Goal: Task Accomplishment & Management: Manage account settings

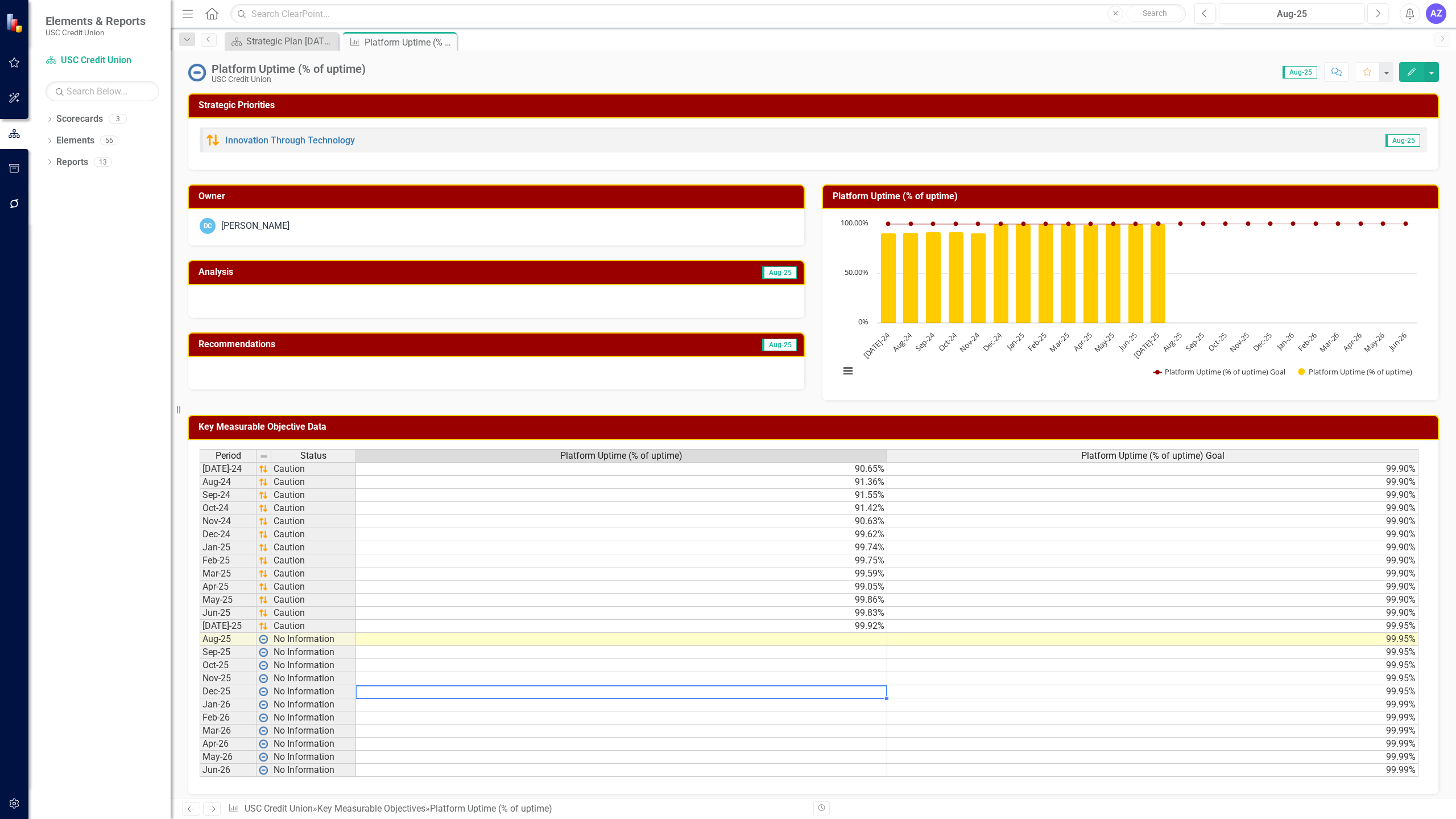
click at [665, 694] on td at bounding box center [621, 691] width 531 height 13
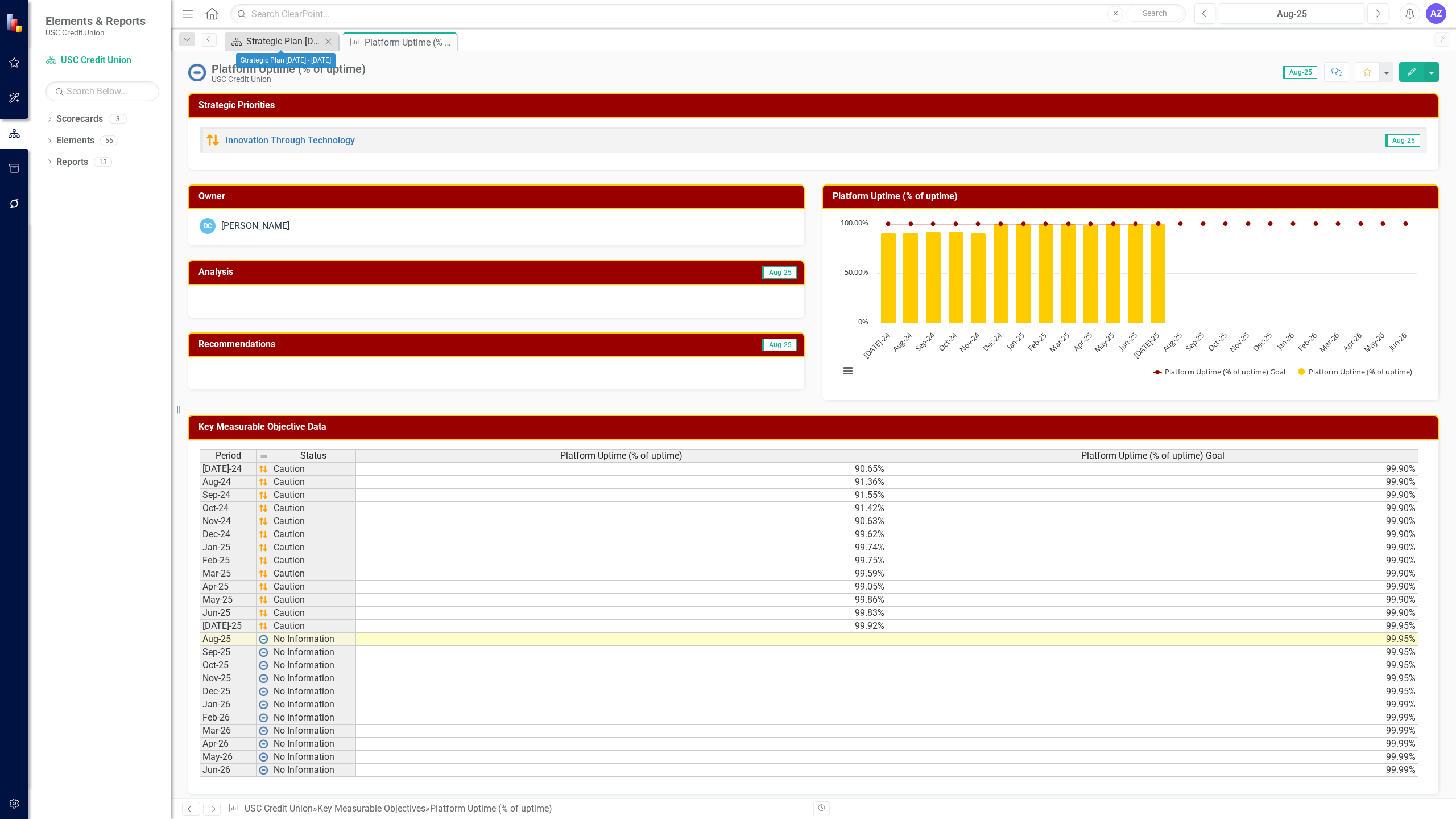
click at [295, 43] on div "Strategic Plan [DATE] - [DATE]" at bounding box center [284, 41] width 75 height 14
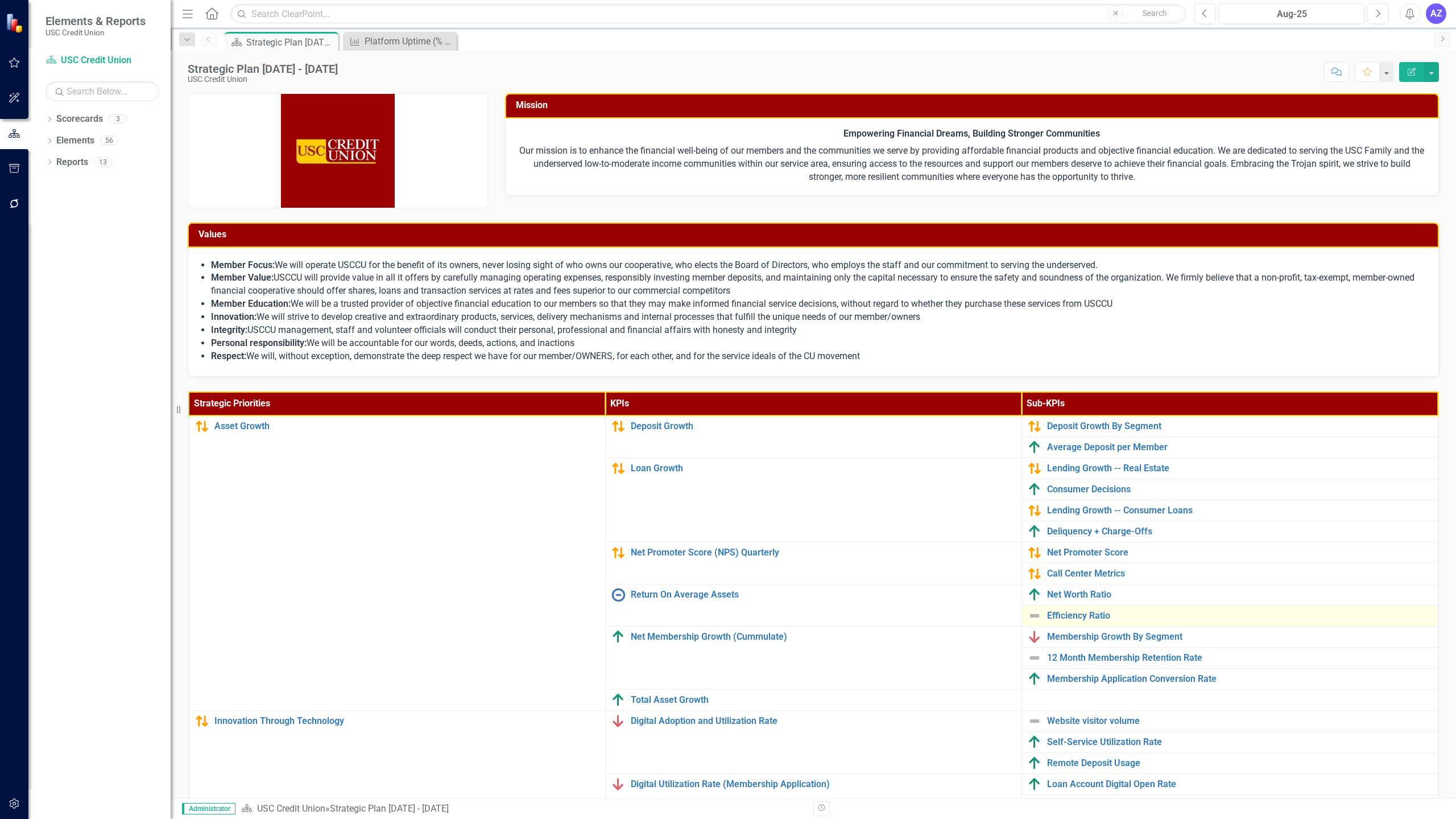
scroll to position [121, 0]
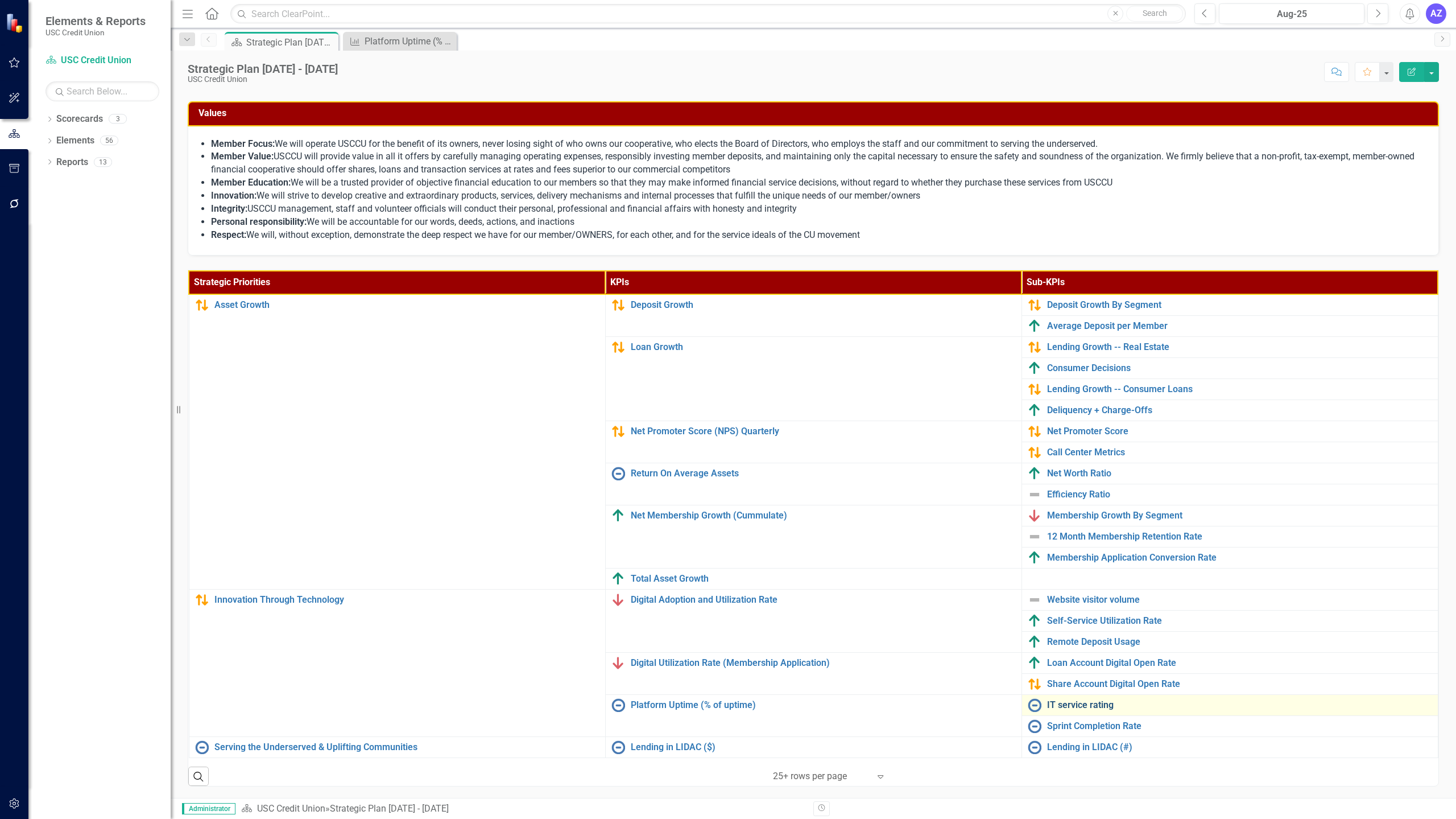
click at [1064, 705] on link "IT service rating" at bounding box center [1239, 705] width 385 height 11
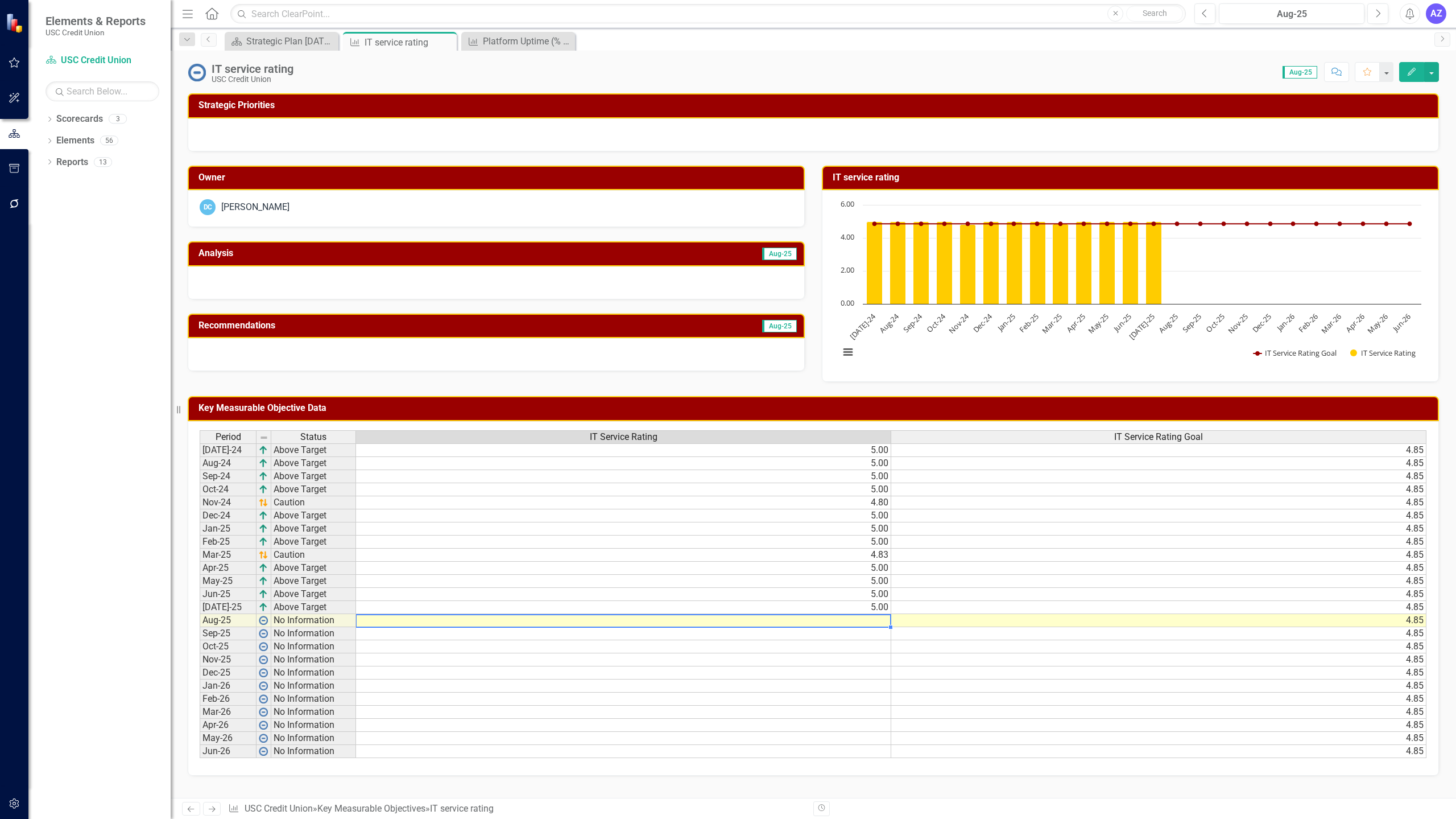
click at [869, 620] on td at bounding box center [623, 620] width 535 height 13
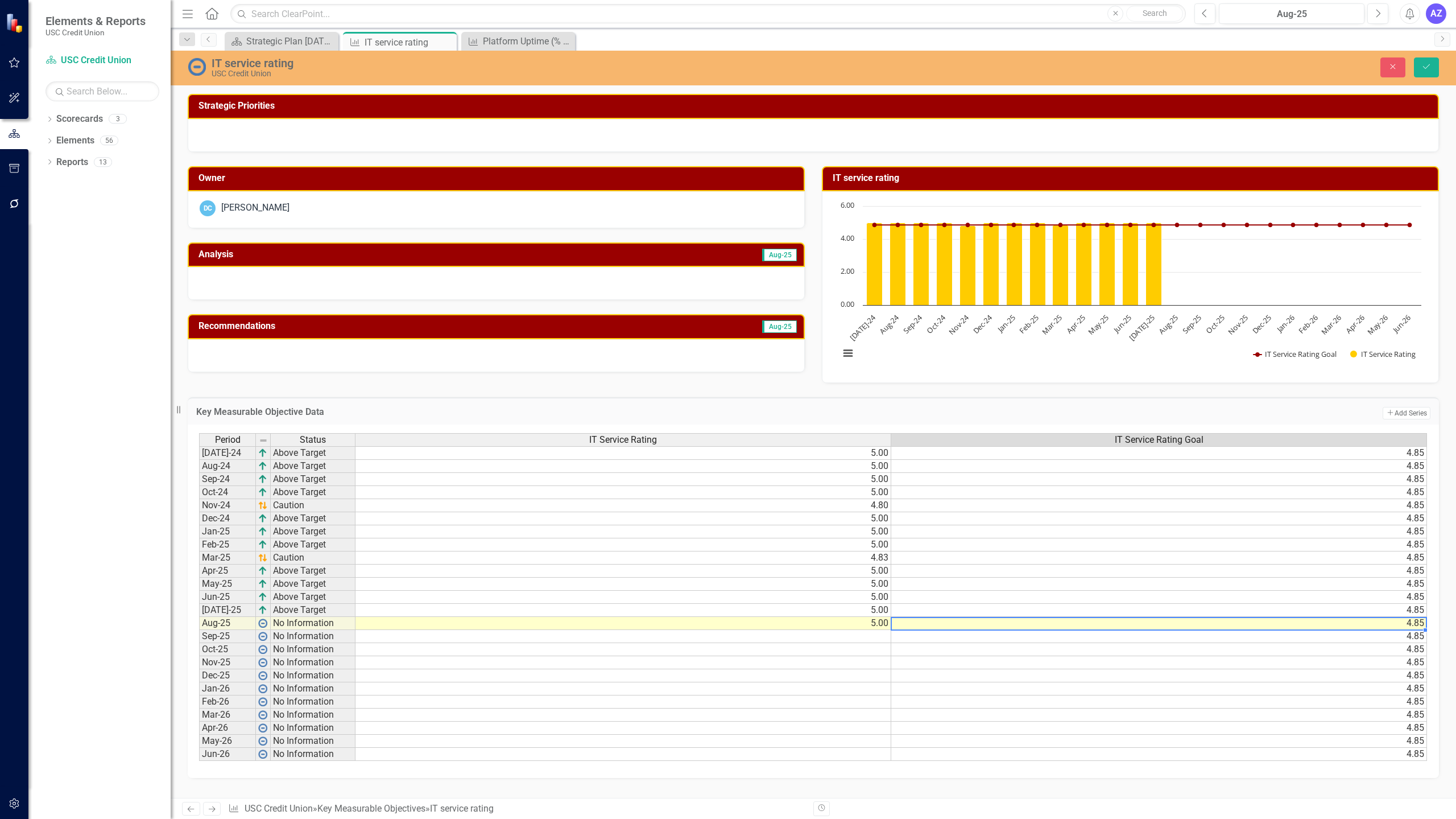
type textarea "4.85"
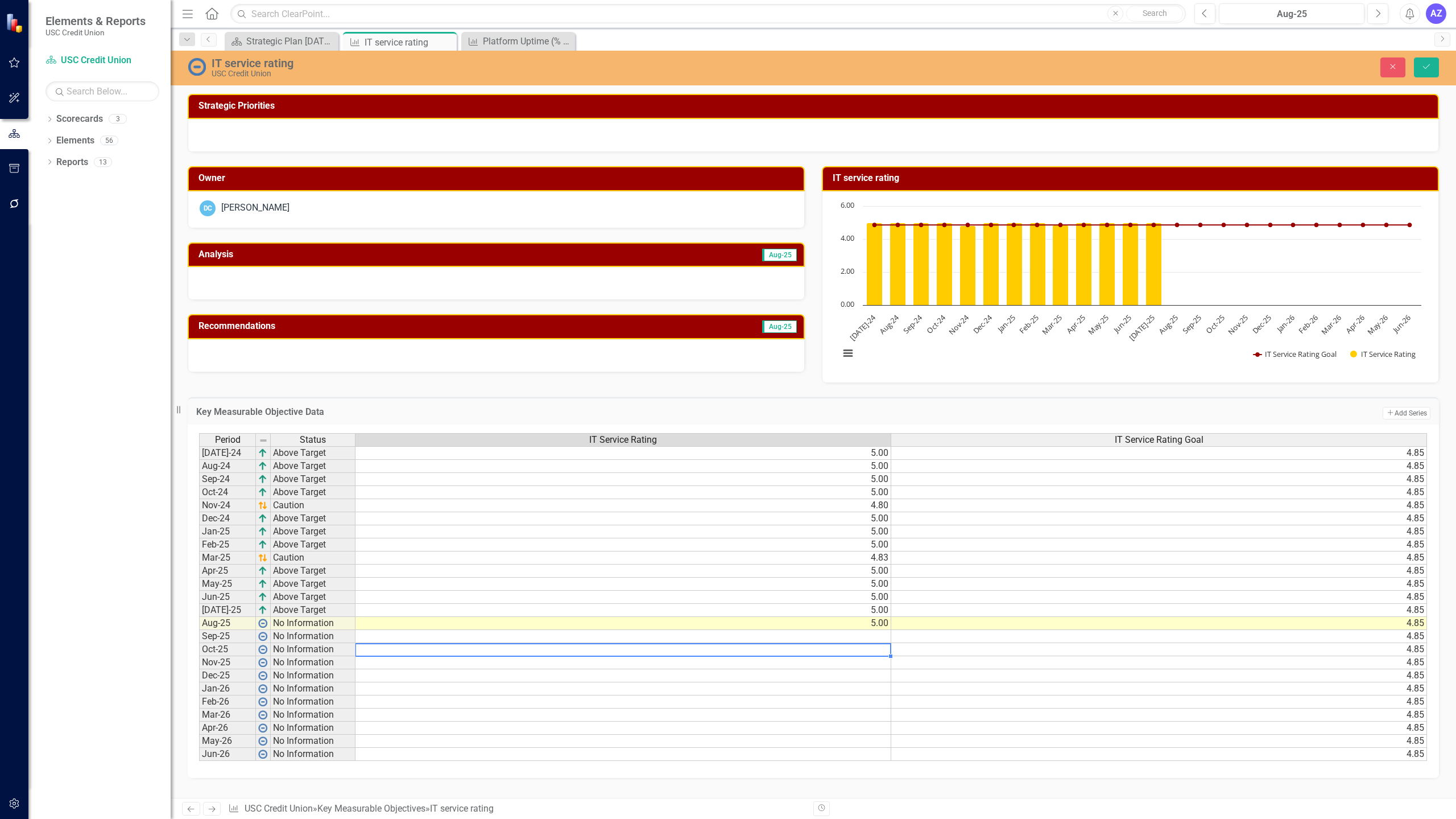
click at [199, 643] on div "Period Status IT Service Rating IT Service Rating Goal [DATE]-24 Above Target 5…" at bounding box center [199, 597] width 0 height 328
click at [1433, 67] on button "Save" at bounding box center [1426, 68] width 25 height 20
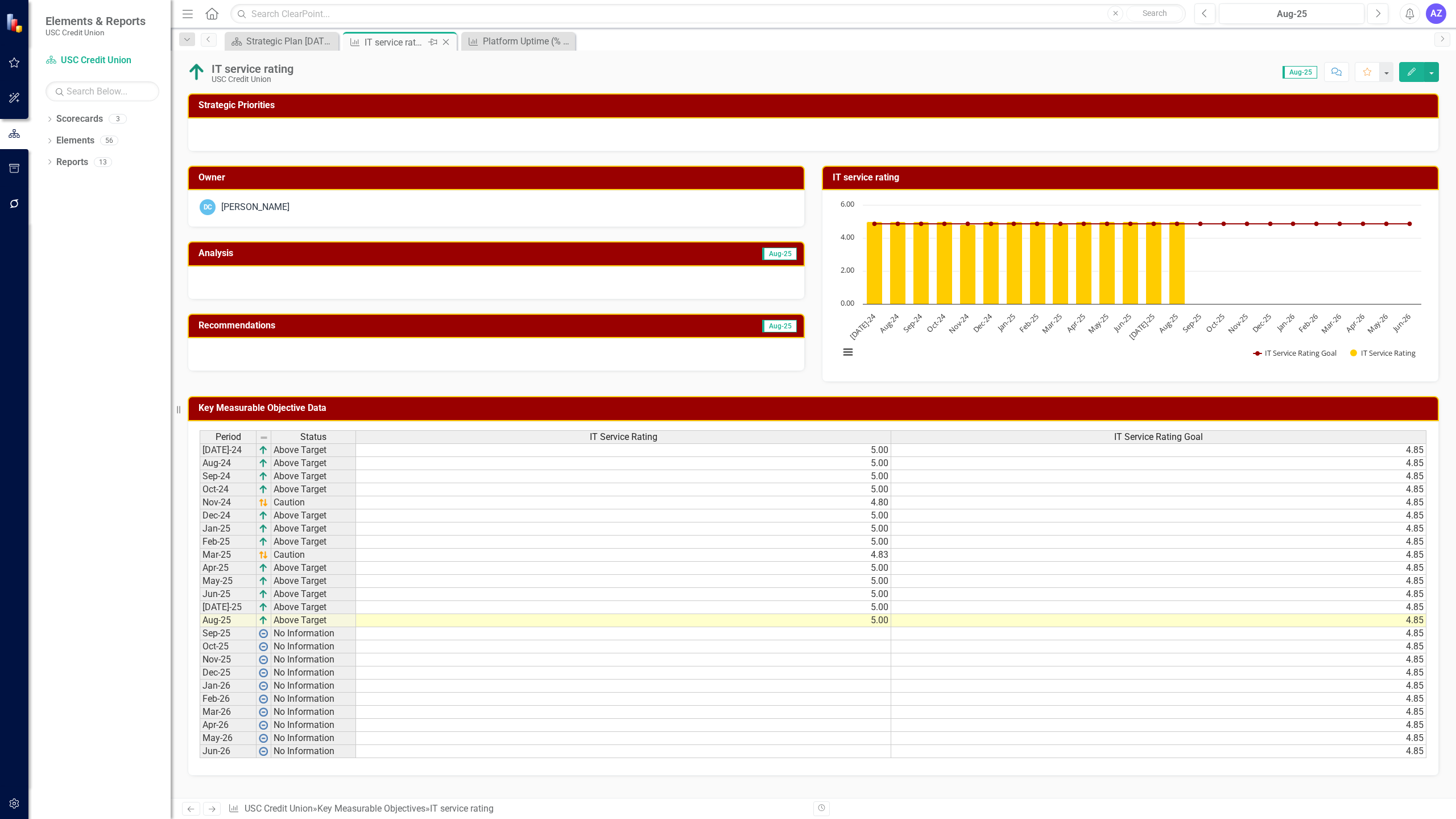
drag, startPoint x: 445, startPoint y: 43, endPoint x: 434, endPoint y: 47, distance: 11.7
click at [434, 47] on div "Key Measurable Objective IT service rating Pin Close" at bounding box center [400, 42] width 108 height 14
click at [447, 41] on icon "Close" at bounding box center [446, 42] width 11 height 9
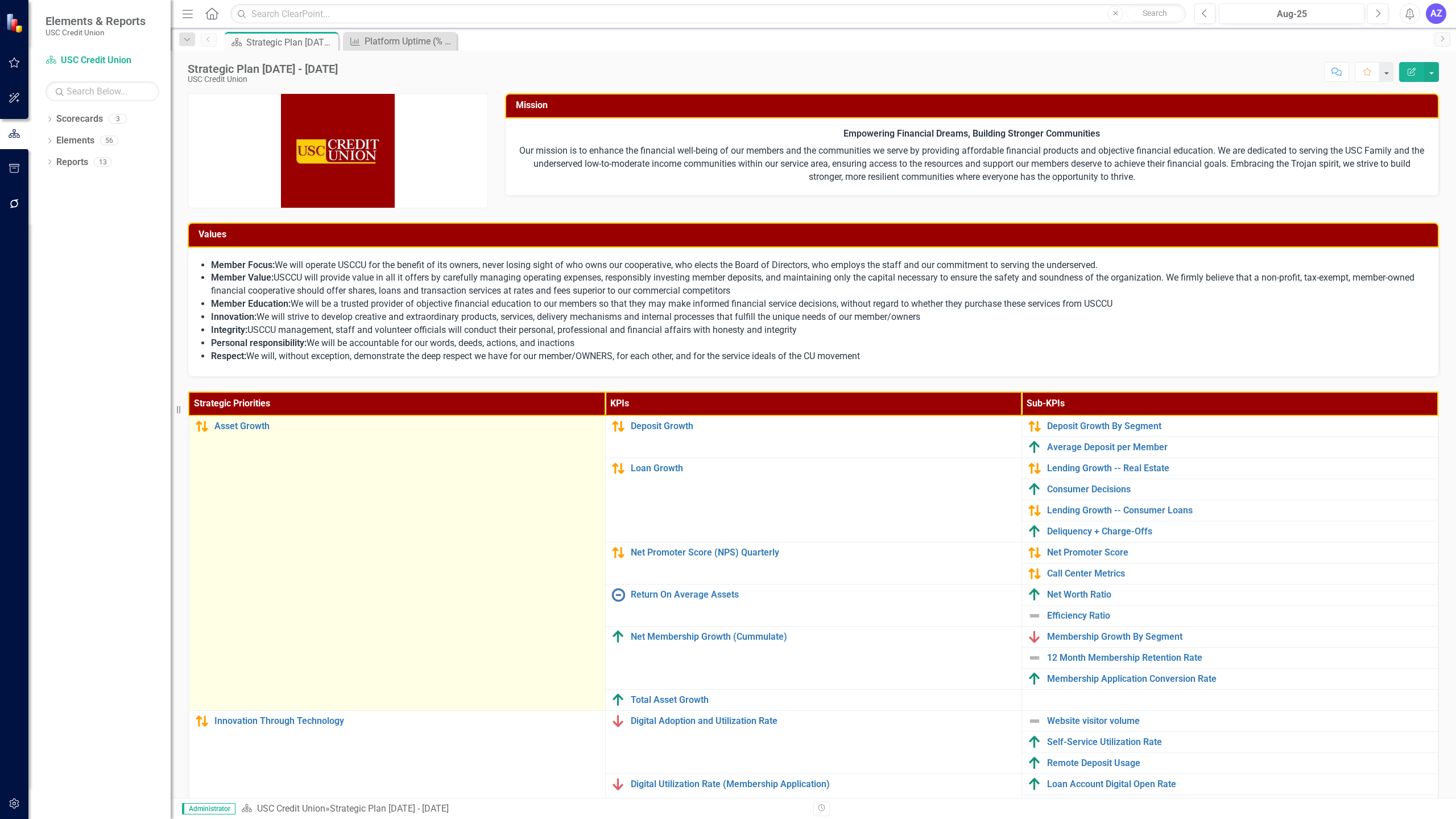
scroll to position [121, 0]
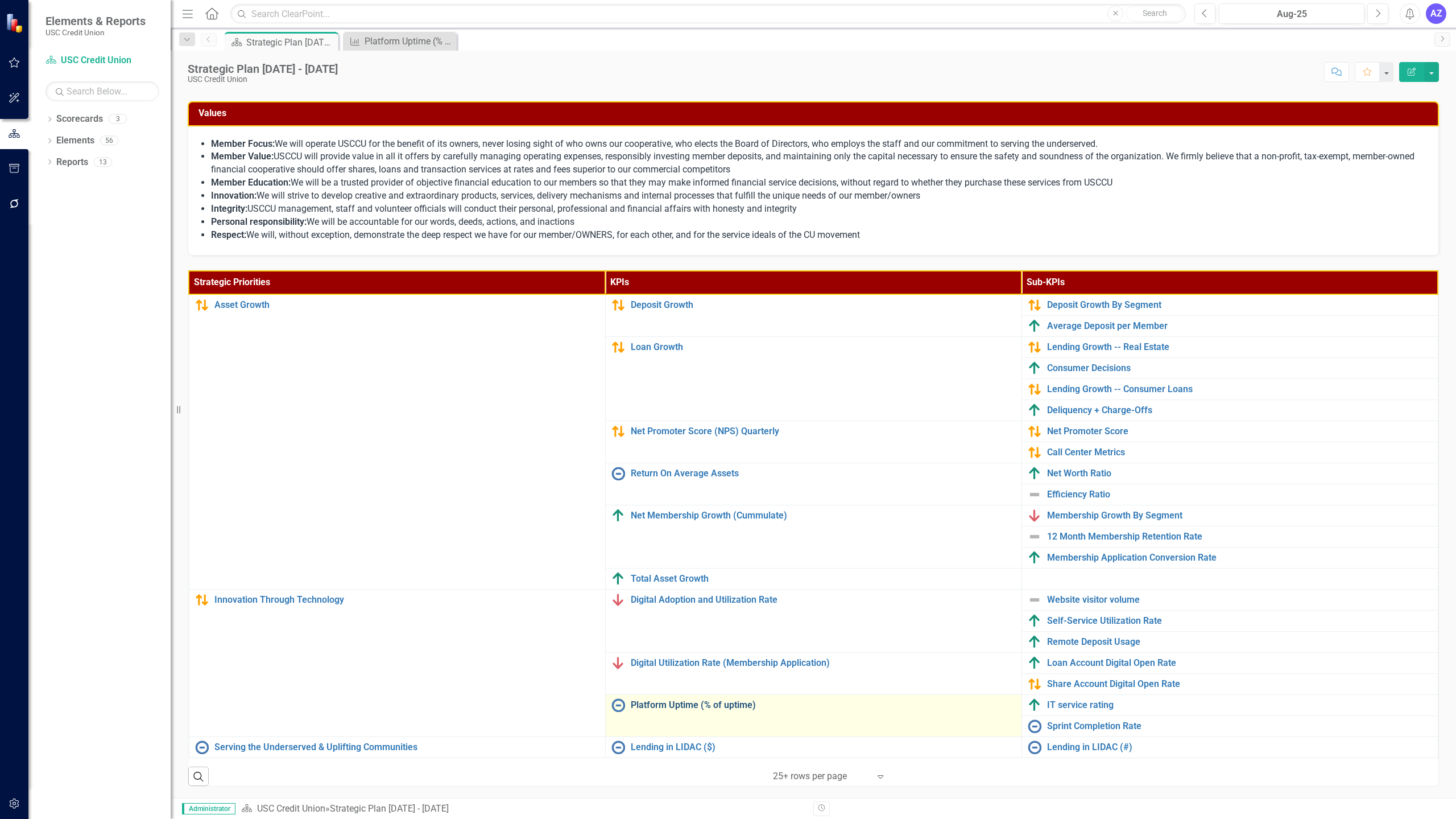
click at [706, 709] on link "Platform Uptime (% of uptime)" at bounding box center [823, 705] width 385 height 11
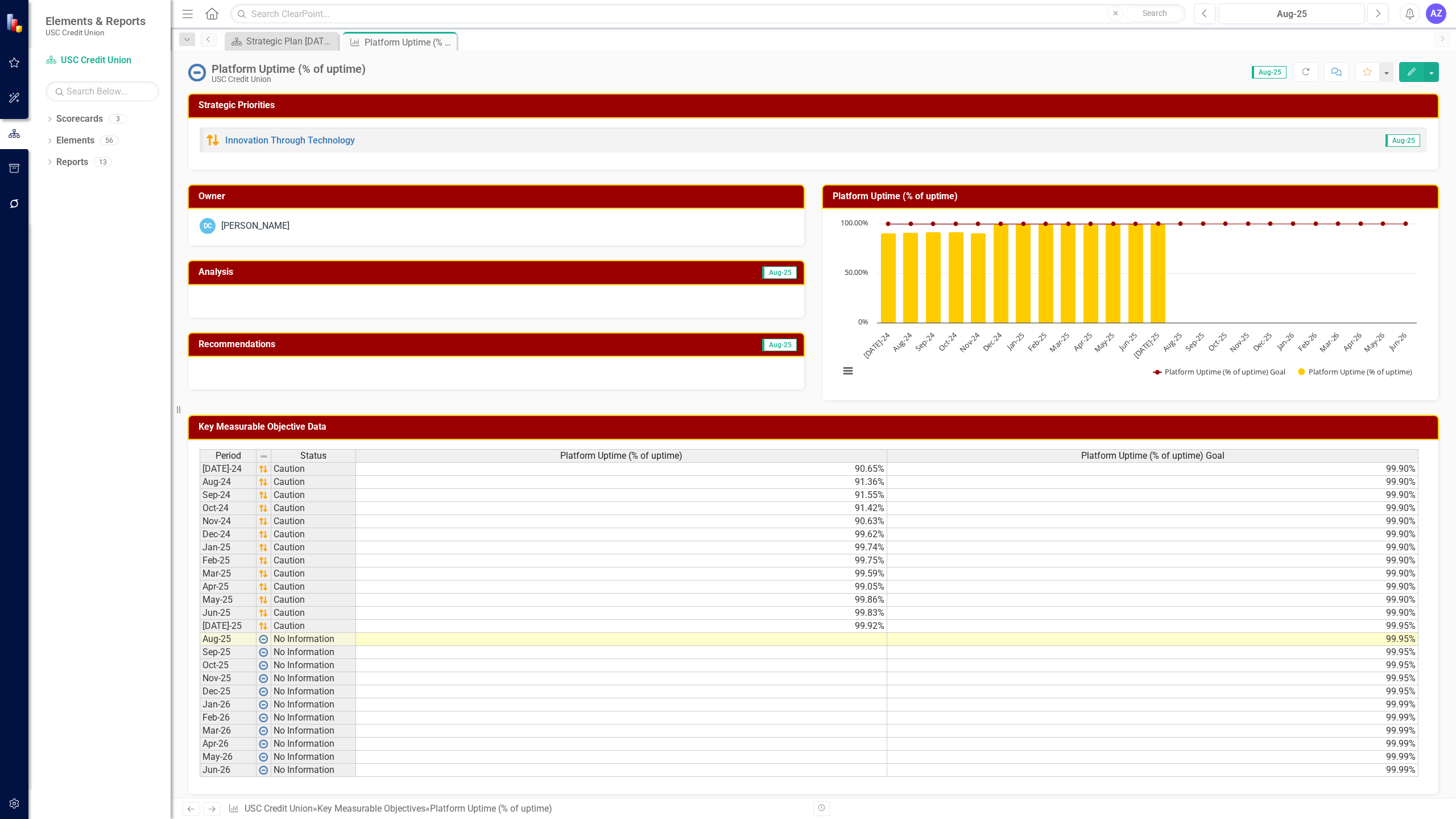
scroll to position [8, 0]
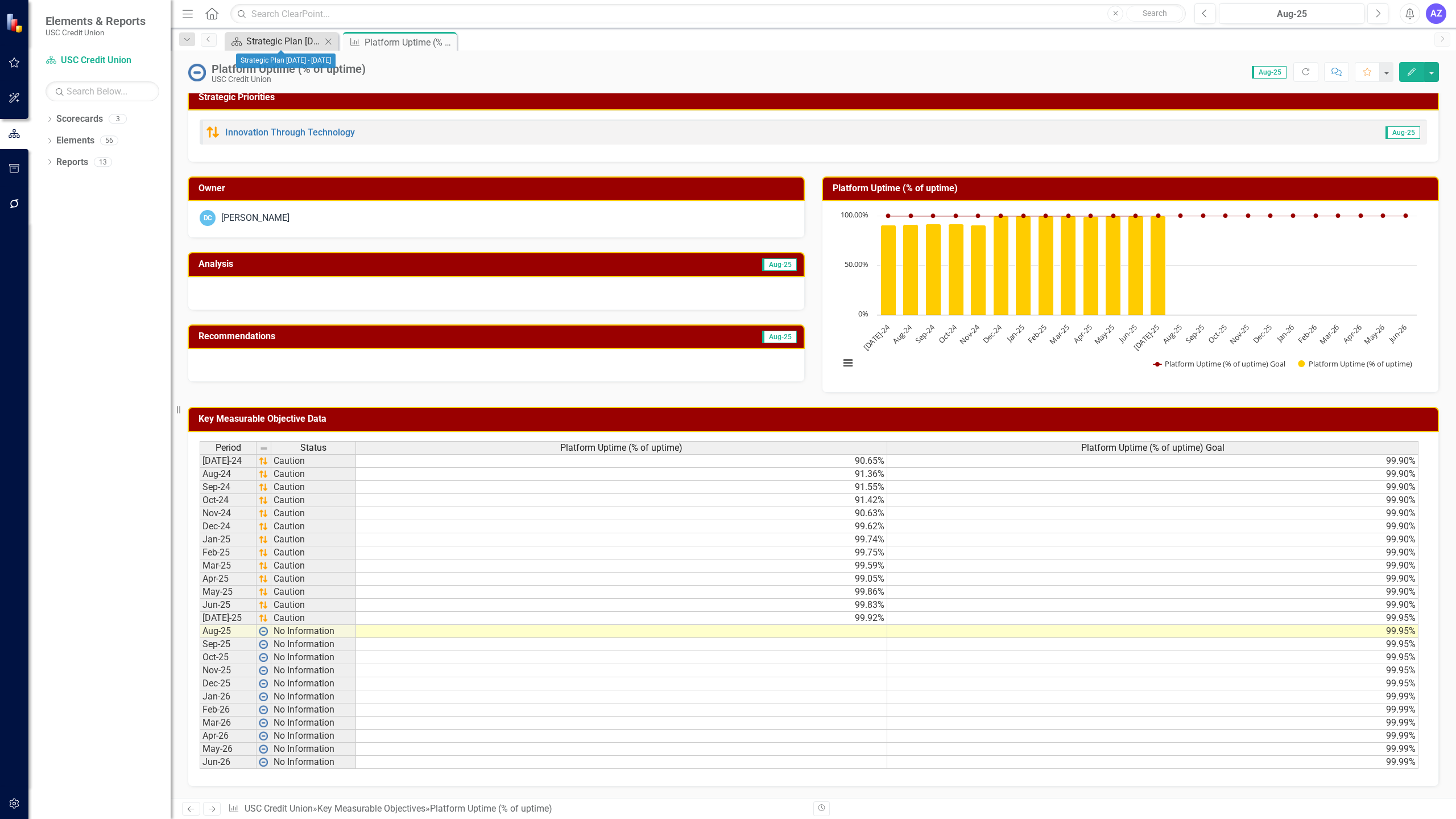
click at [251, 39] on div "Strategic Plan [DATE] - [DATE]" at bounding box center [284, 41] width 75 height 14
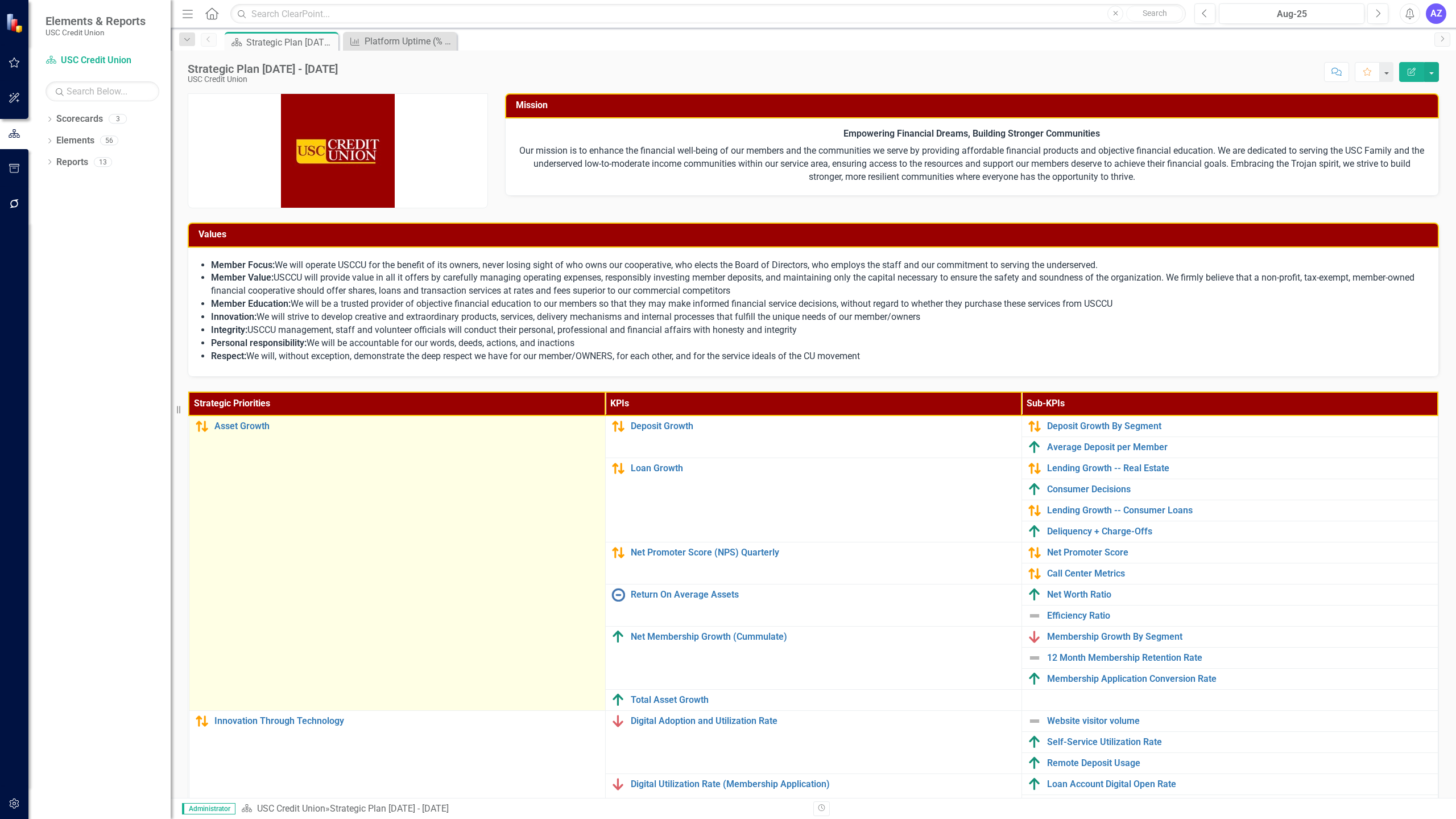
click at [544, 462] on td "Asset Growth Link Map View Link Map Edit Edit Strategic Priority Link Open Elem…" at bounding box center [397, 562] width 417 height 295
click at [264, 432] on div "Asset Growth" at bounding box center [397, 426] width 405 height 14
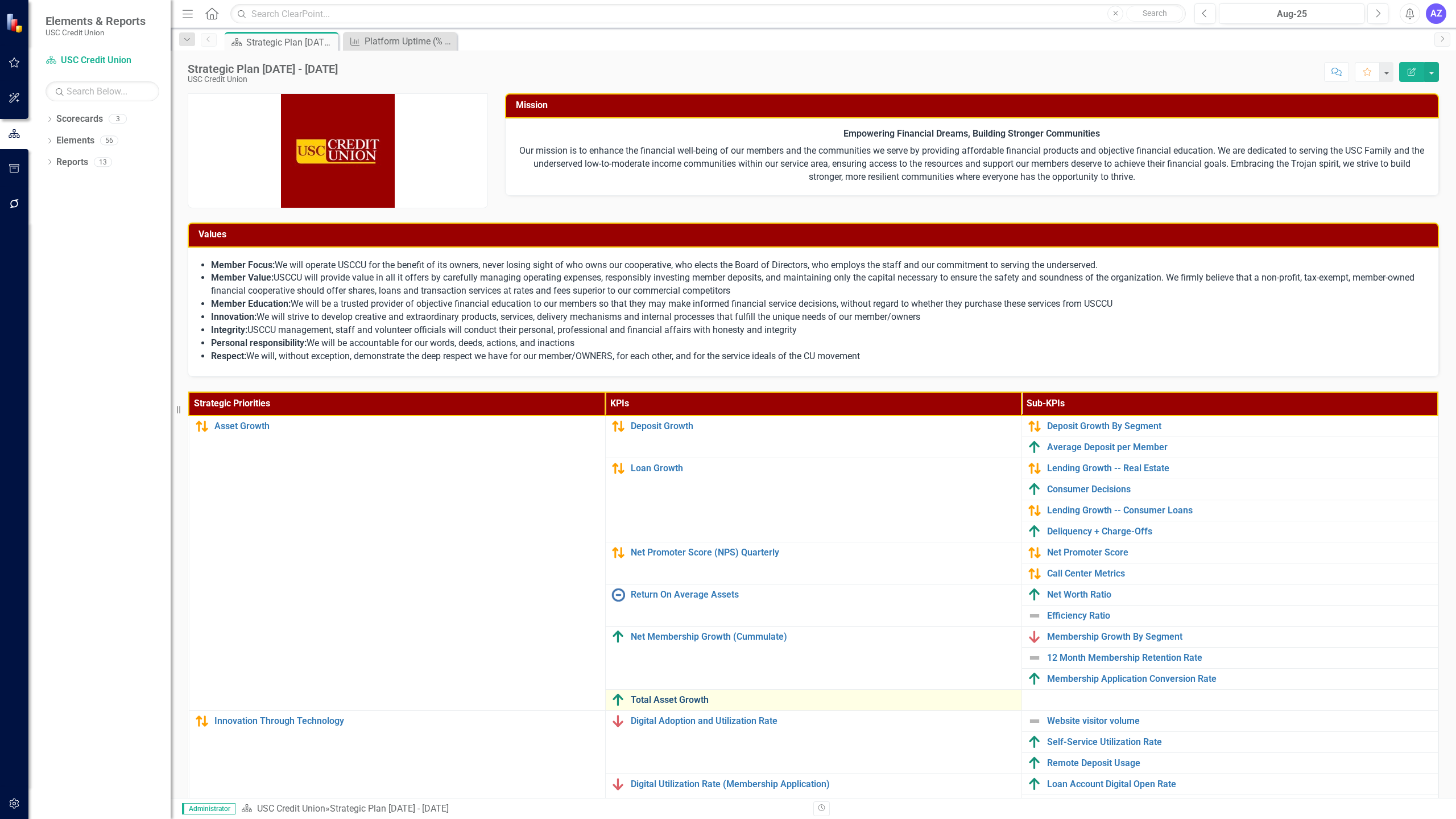
click at [675, 698] on link "Total Asset Growth" at bounding box center [823, 700] width 385 height 11
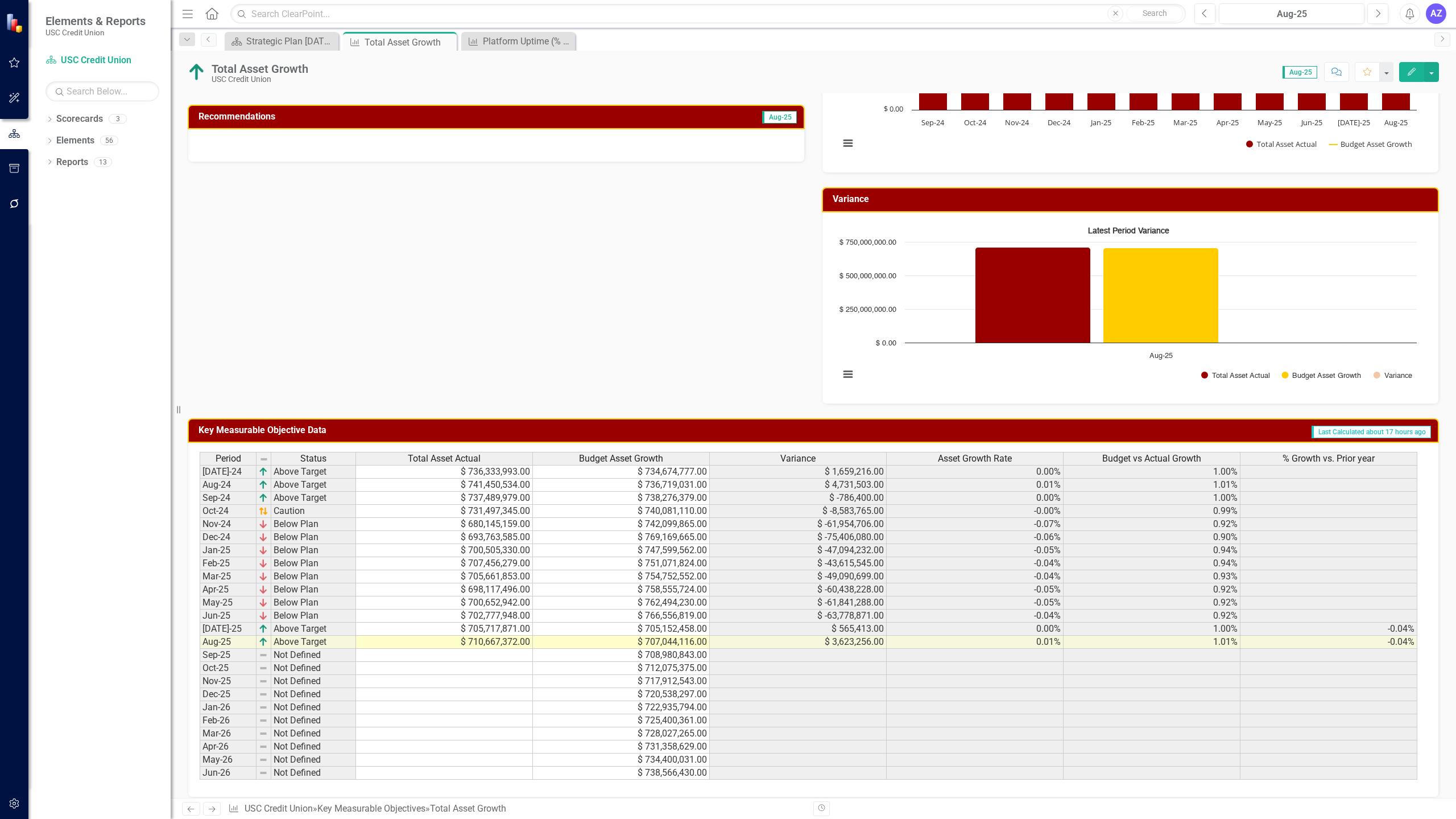
scroll to position [227, 0]
click at [200, 635] on div "Period Status Total Asset Actual Budget Asset Growth Variance Asset Growth Rate…" at bounding box center [200, 616] width 0 height 328
click at [446, 44] on icon "Close" at bounding box center [446, 42] width 11 height 9
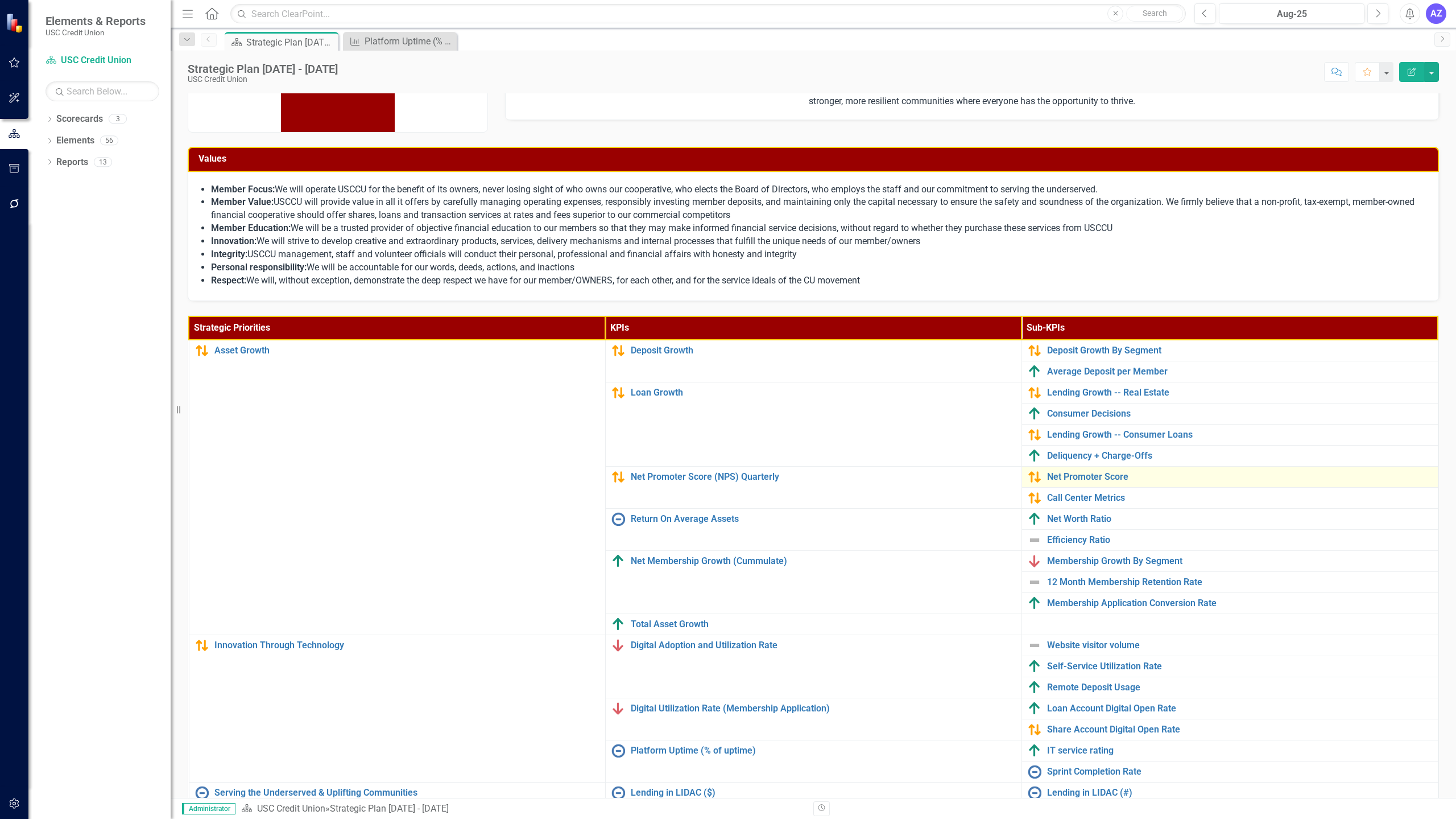
scroll to position [77, 0]
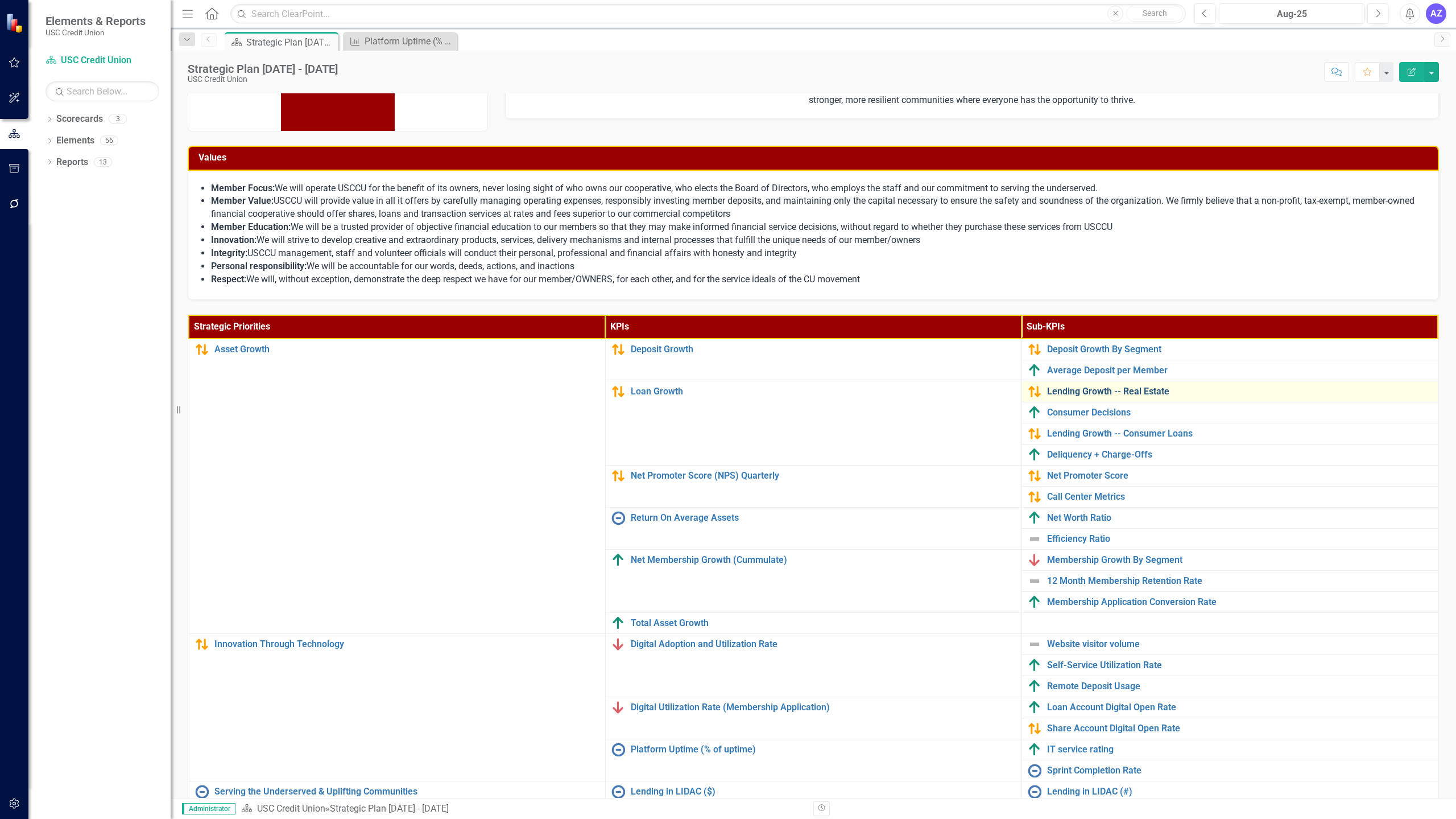
click at [1127, 392] on link "Lending Growth -- Real Estate" at bounding box center [1239, 392] width 385 height 11
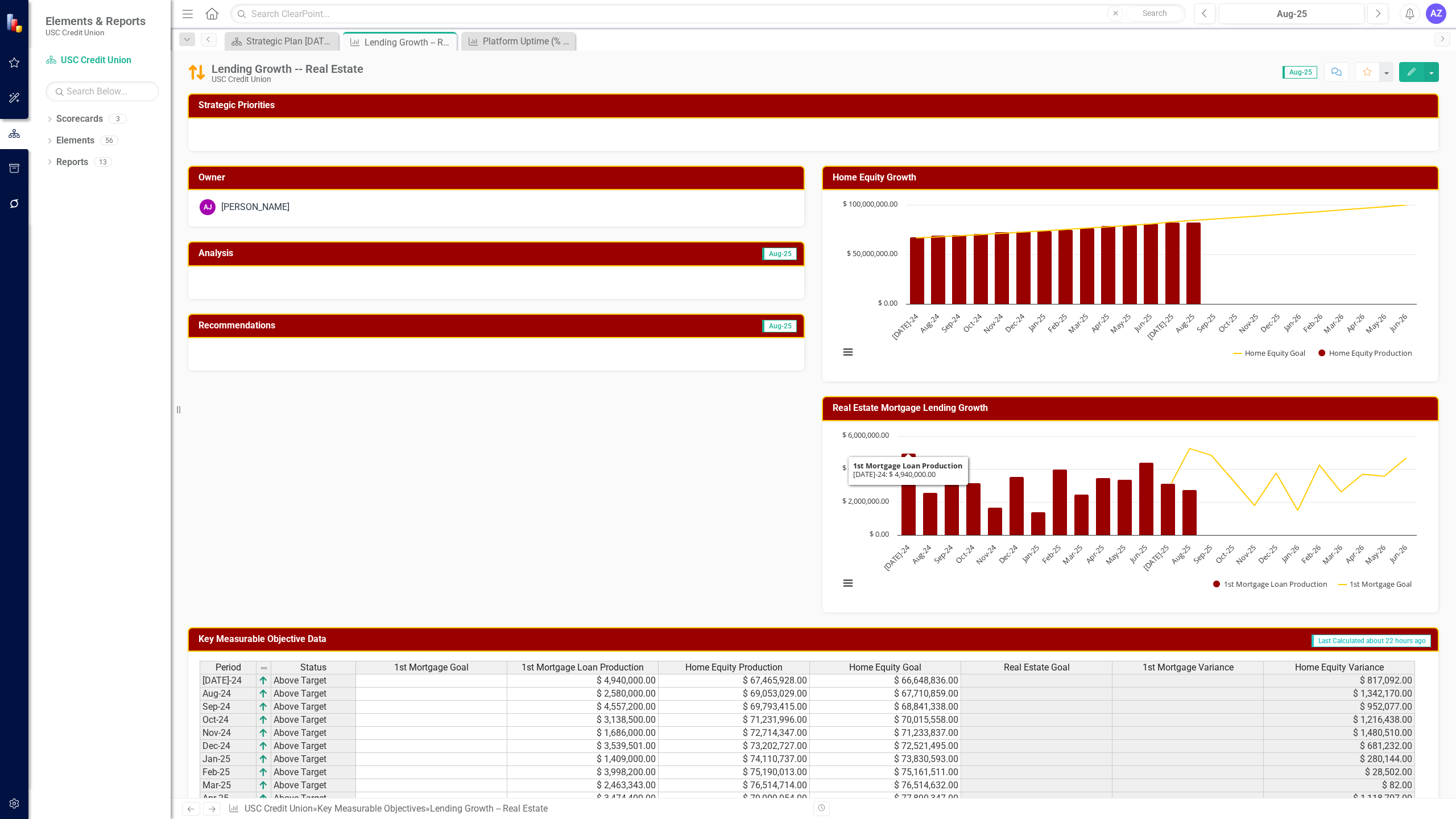
scroll to position [220, 0]
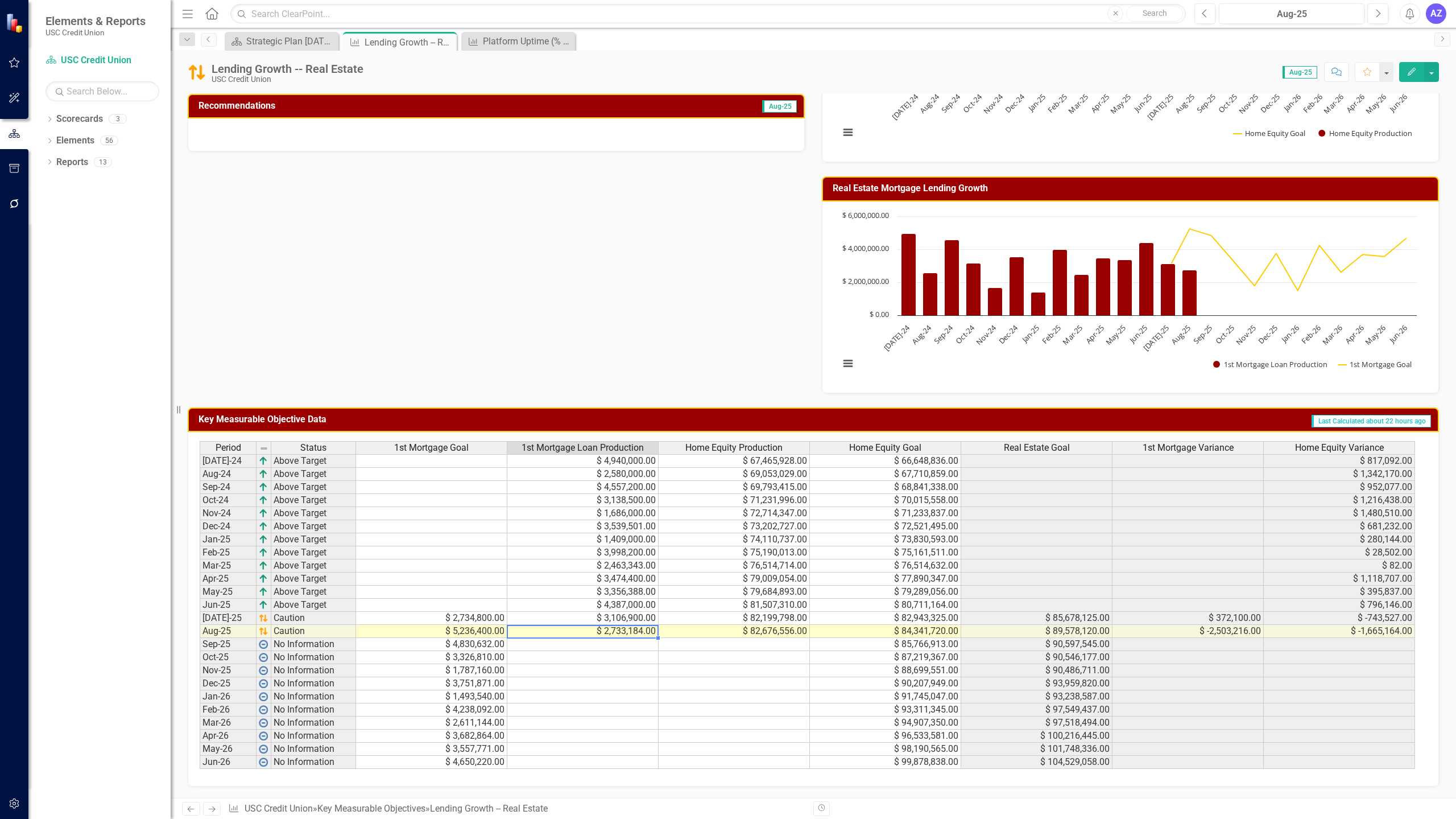
click at [621, 632] on td "$ 2,733,184.00" at bounding box center [583, 631] width 152 height 13
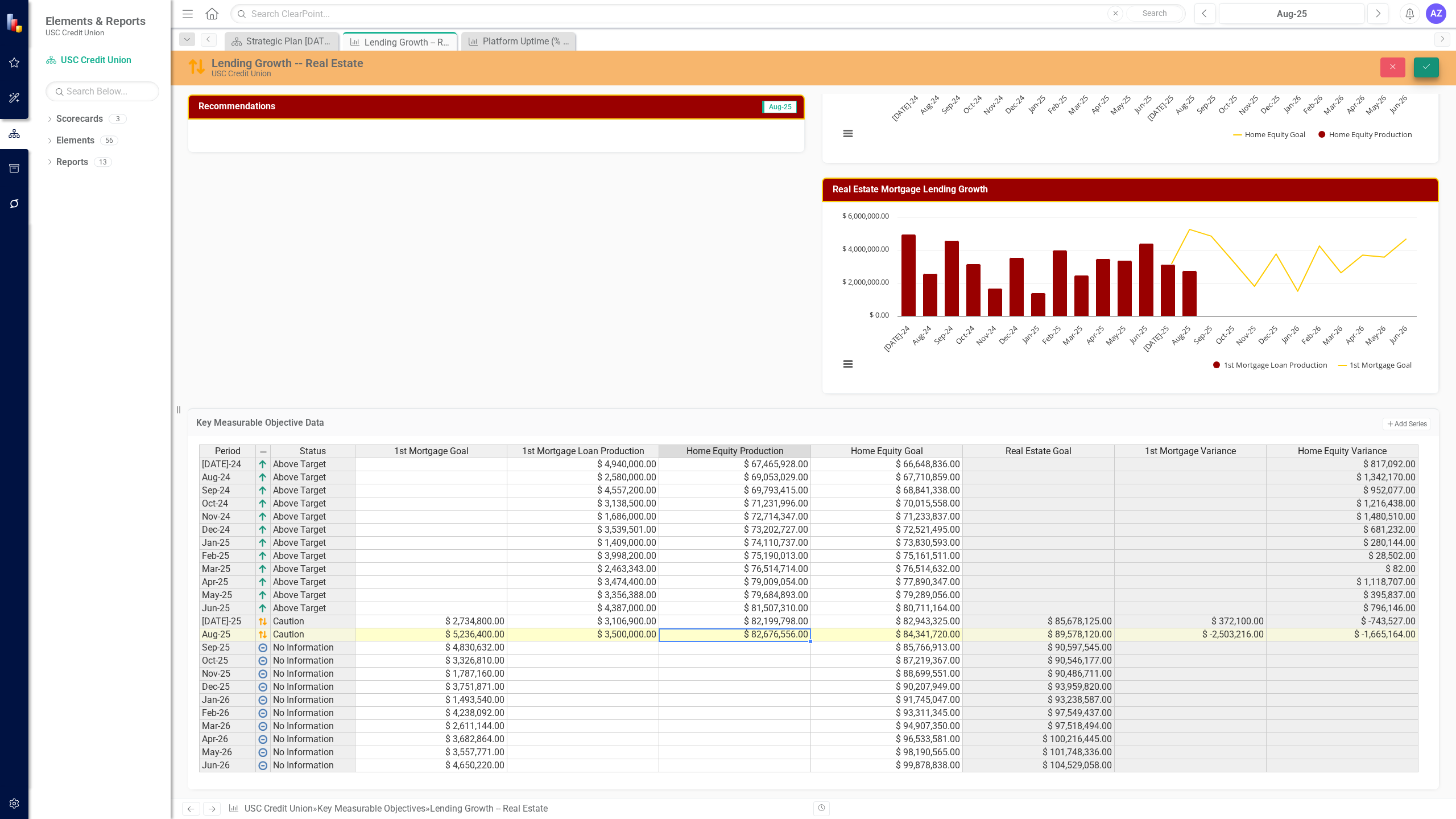
type textarea "82676556"
click at [1429, 67] on icon "Save" at bounding box center [1427, 66] width 11 height 8
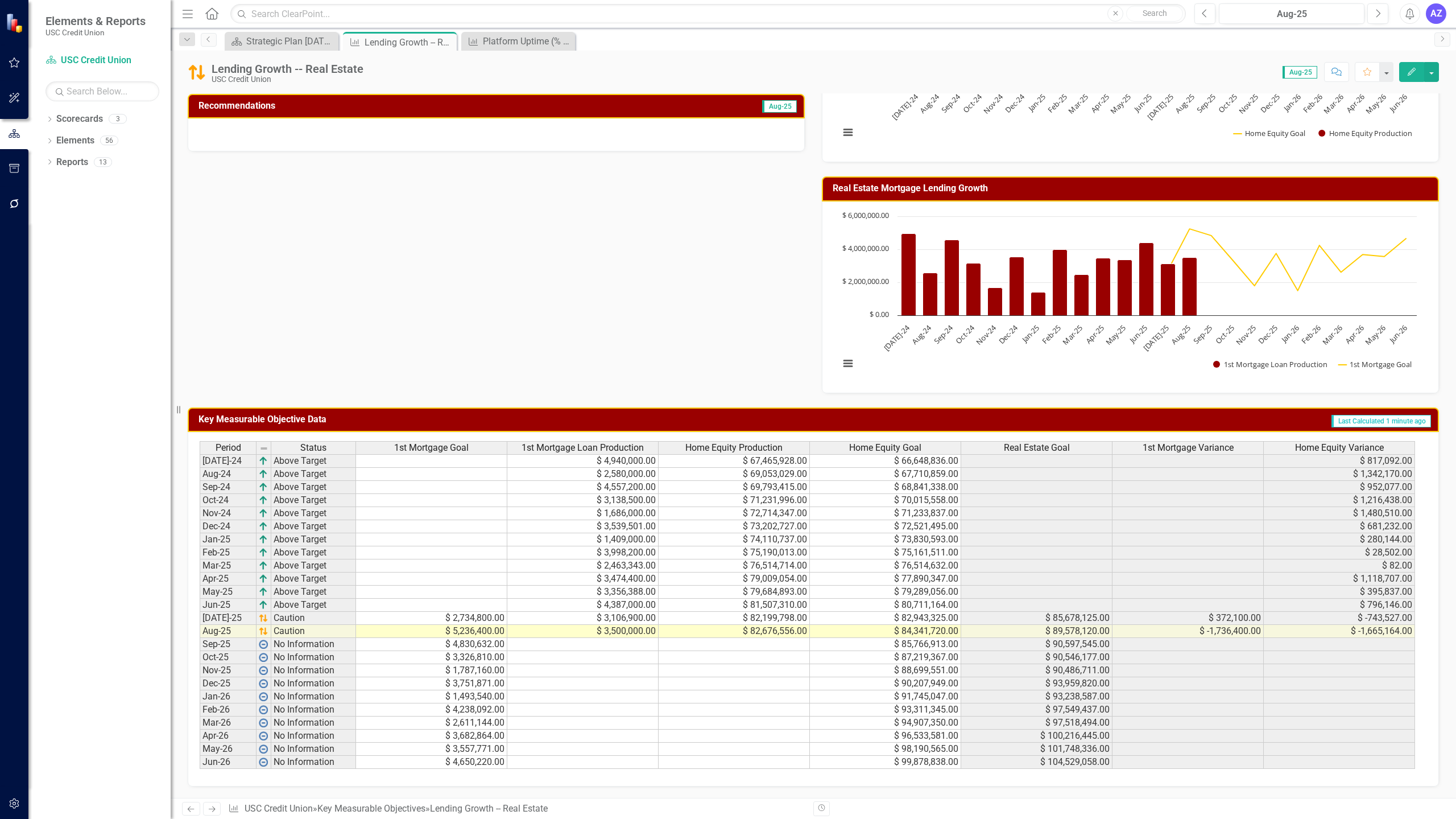
click at [598, 244] on div "Owner [PERSON_NAME] [PERSON_NAME] Analysis Aug-25 Recommendations Aug-25 Home E…" at bounding box center [814, 162] width 1268 height 462
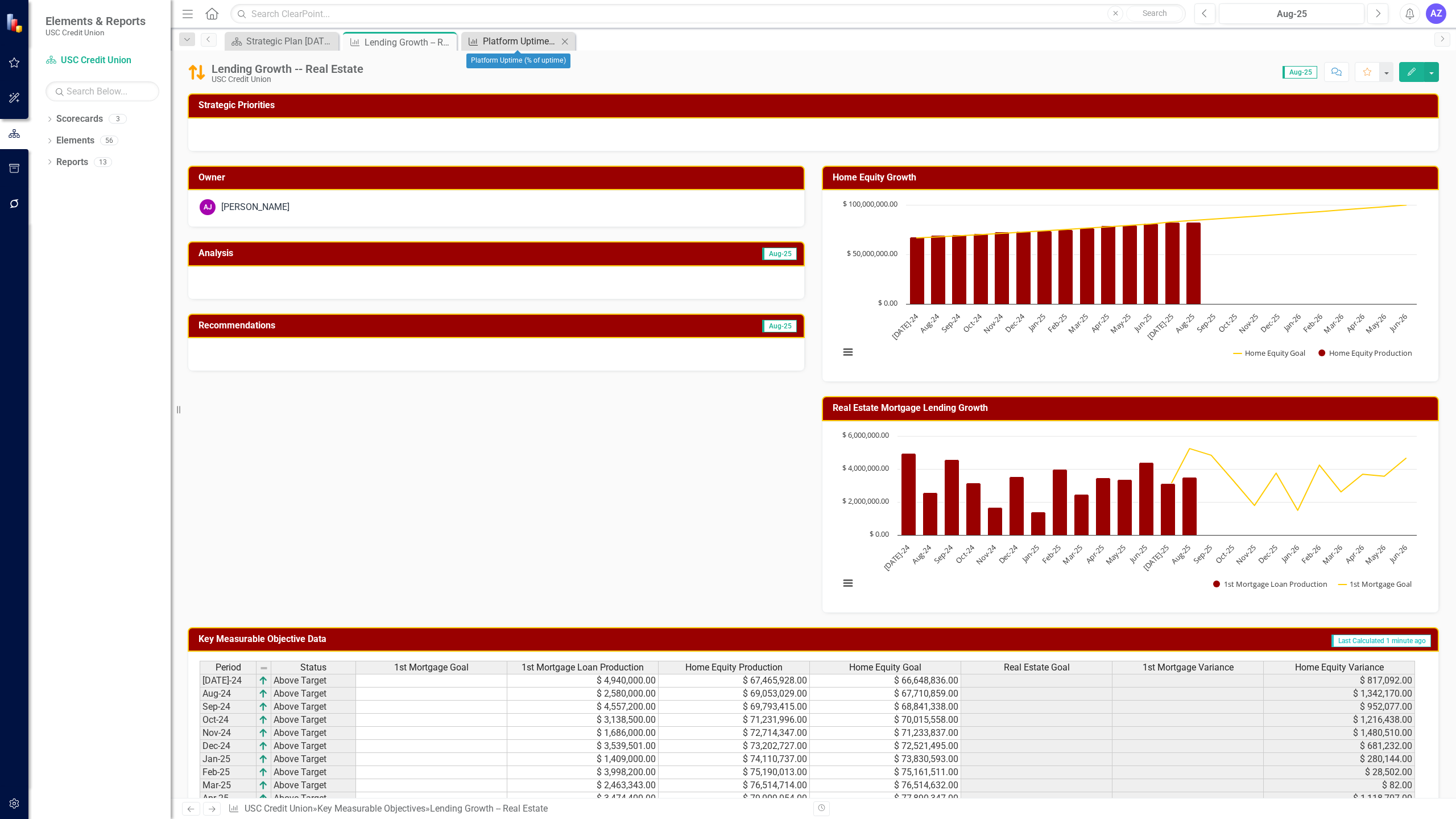
click at [518, 36] on div "Platform Uptime (% of uptime)" at bounding box center [520, 41] width 75 height 14
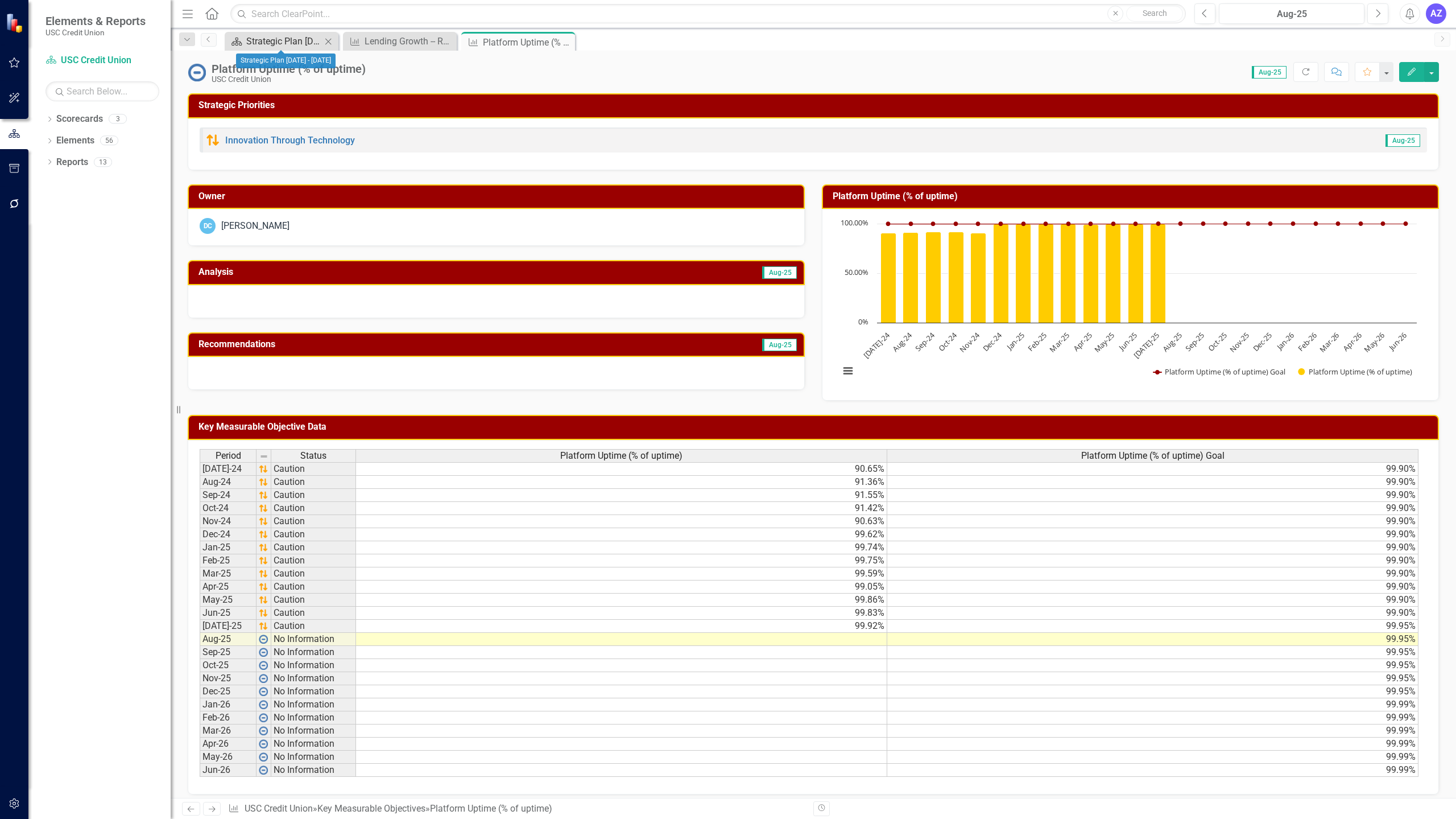
click at [279, 41] on div "Strategic Plan [DATE] - [DATE]" at bounding box center [284, 41] width 75 height 14
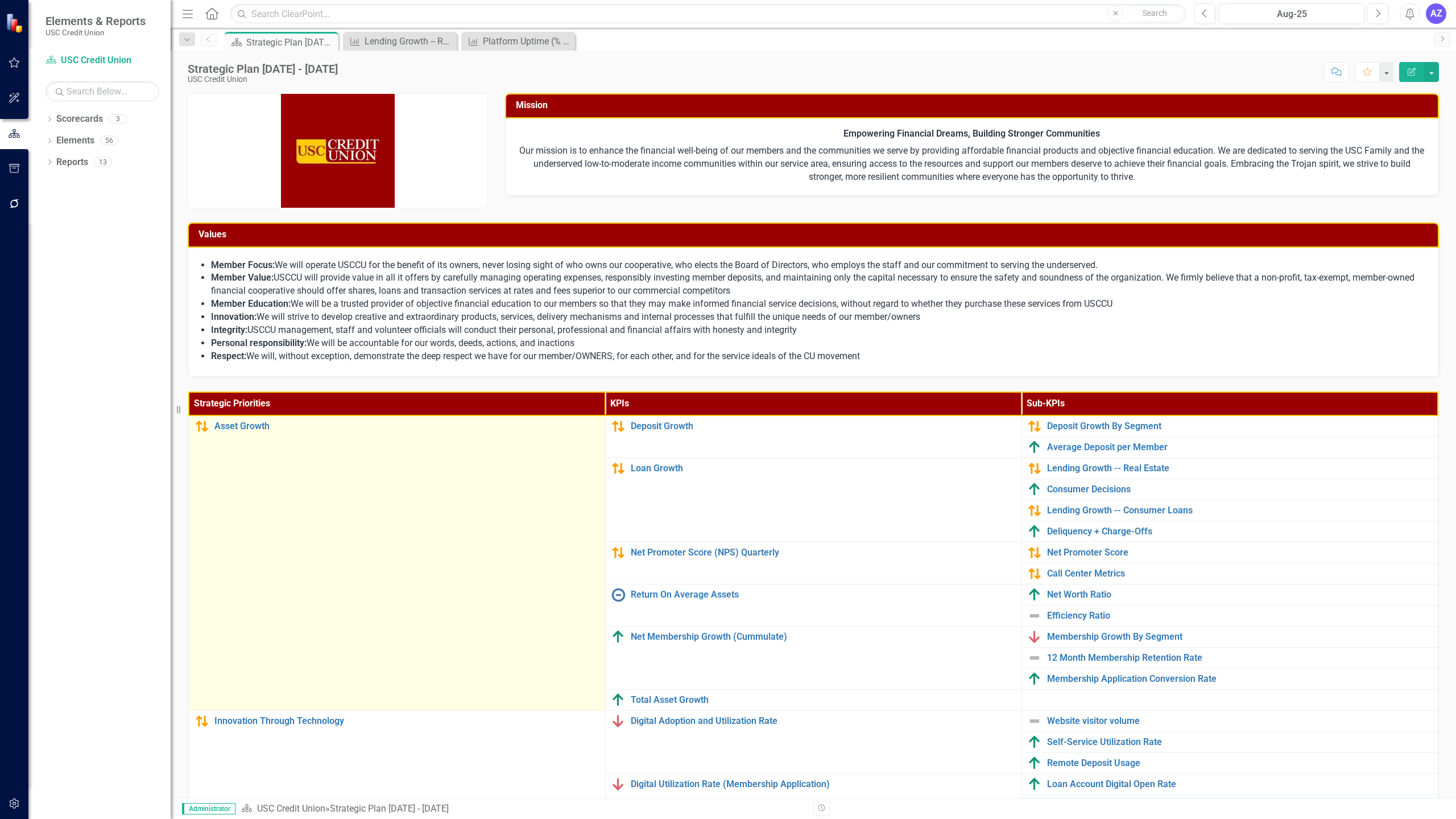
scroll to position [121, 0]
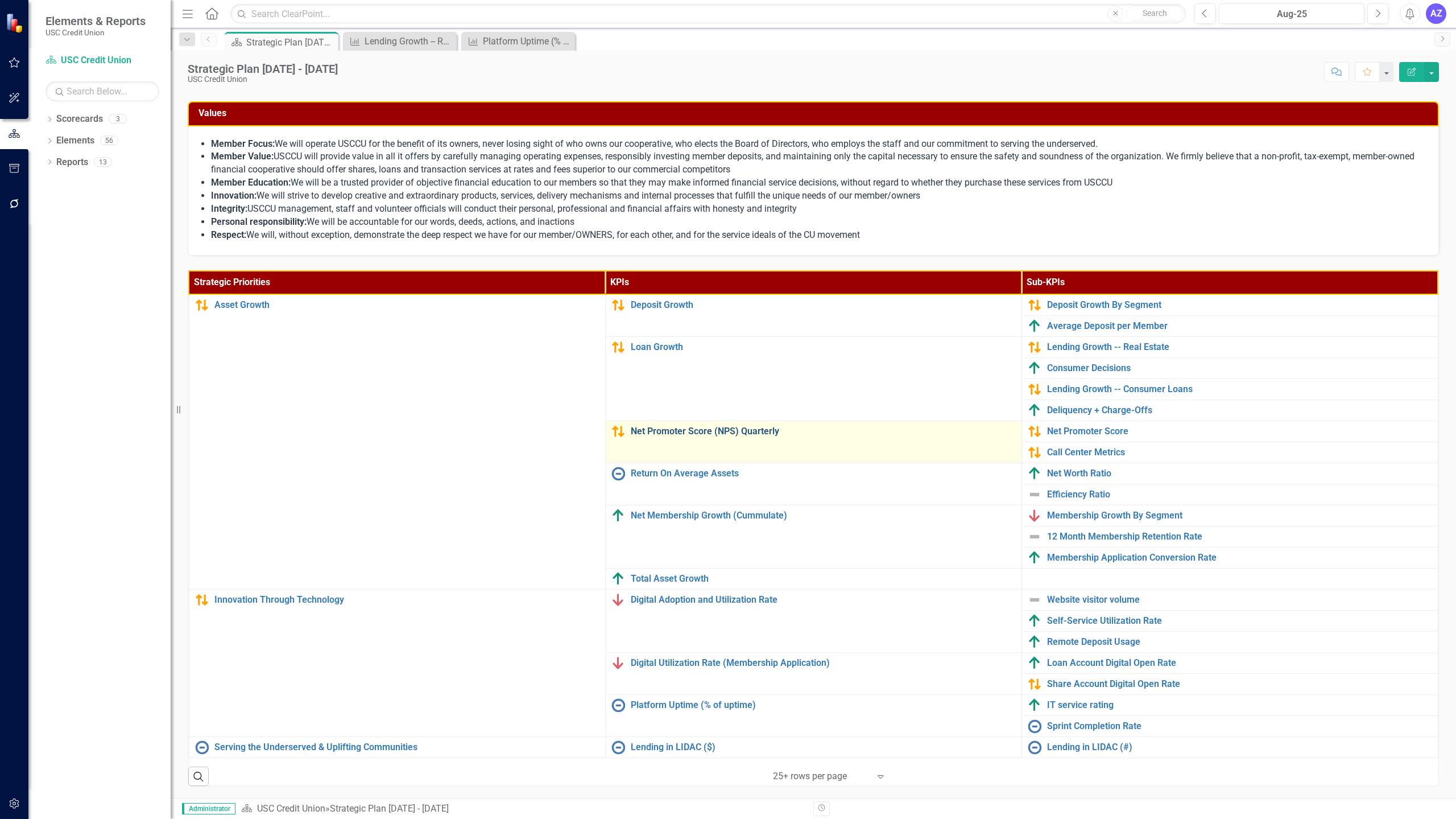
click at [760, 434] on link "Net Promoter Score (NPS) Quarterly" at bounding box center [823, 432] width 385 height 11
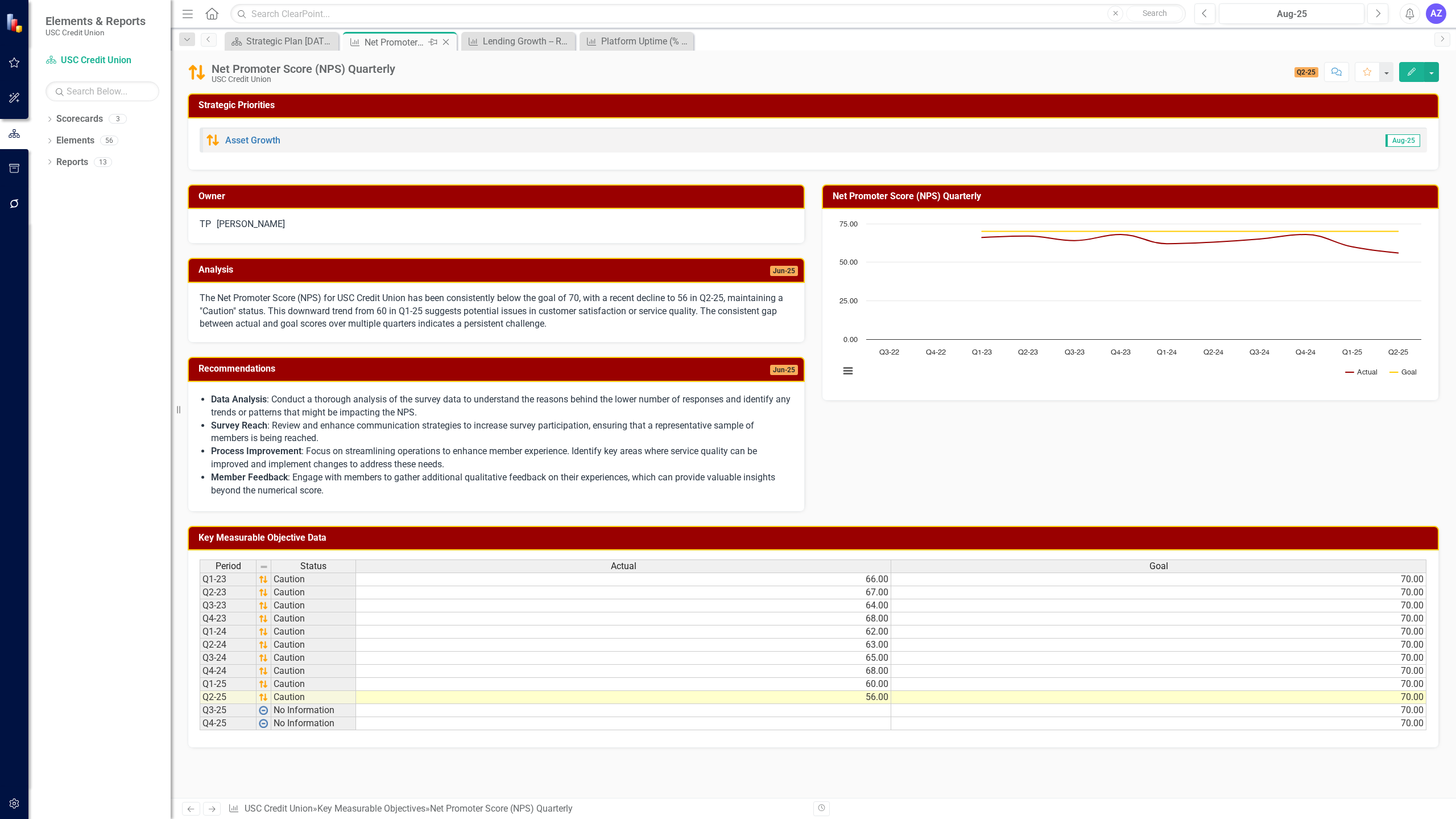
click at [450, 41] on icon "Close" at bounding box center [446, 42] width 11 height 9
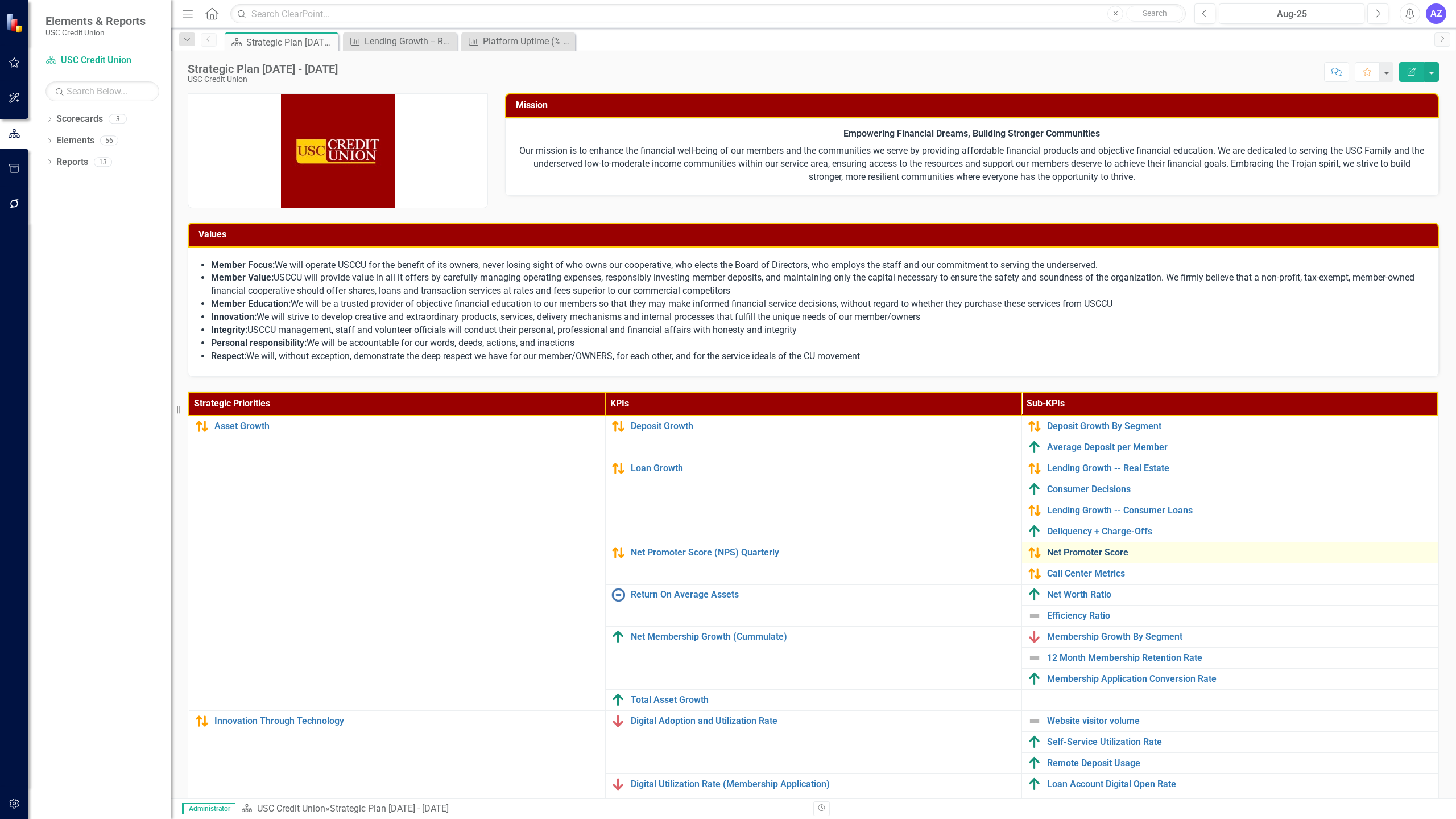
click at [1095, 549] on link "Net Promoter Score" at bounding box center [1239, 553] width 385 height 11
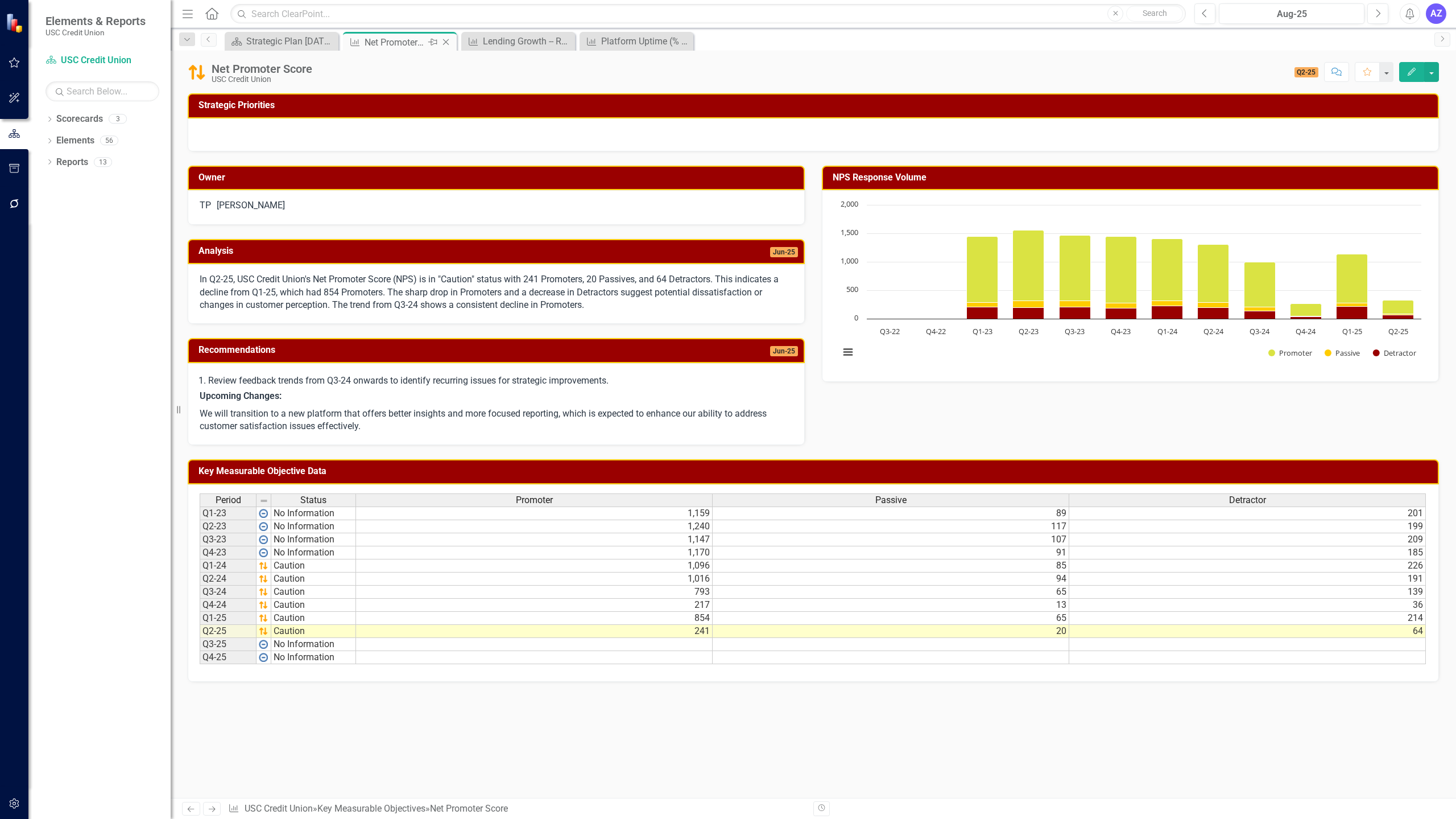
click at [447, 41] on icon "Close" at bounding box center [446, 42] width 11 height 9
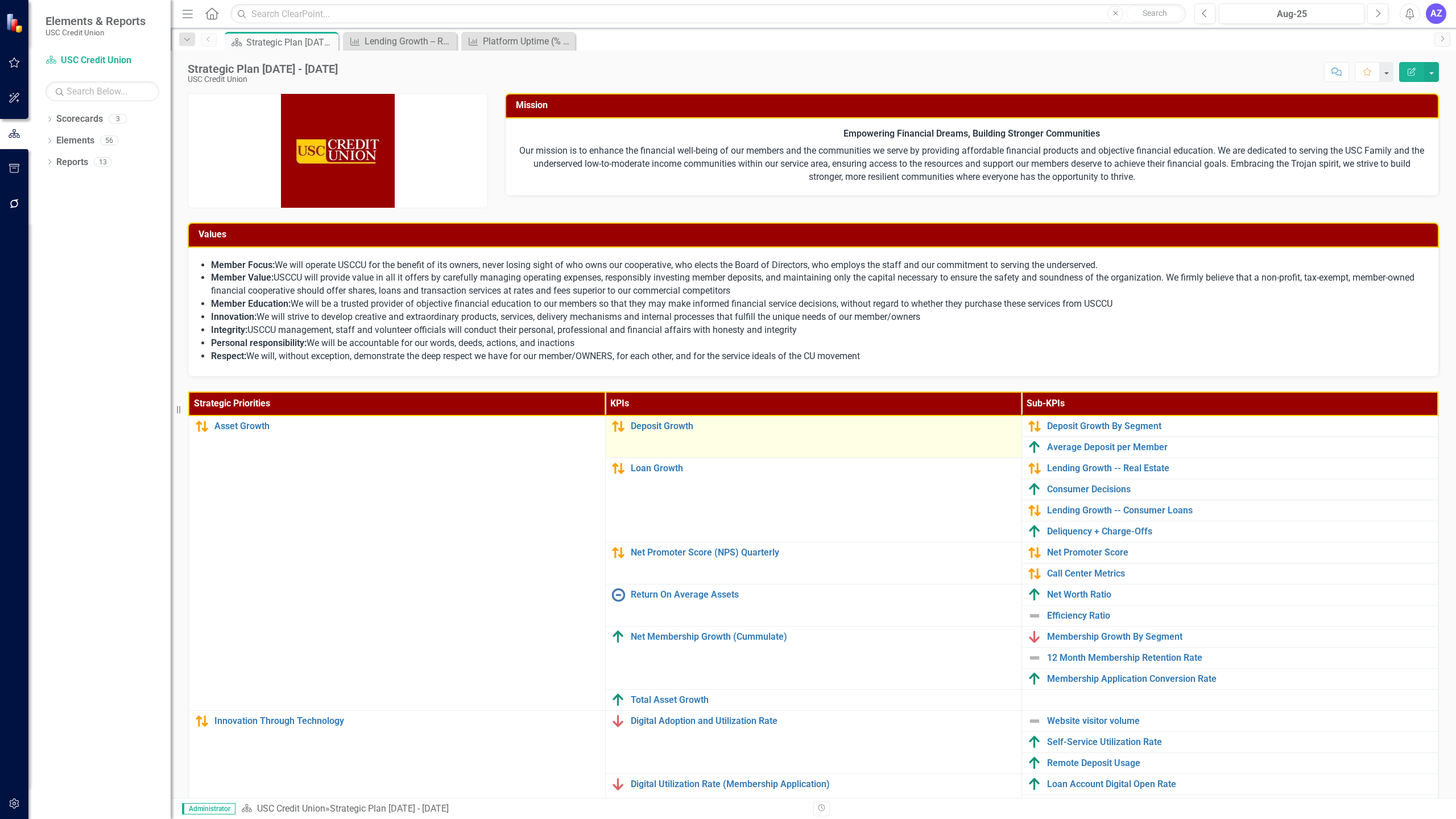
scroll to position [121, 0]
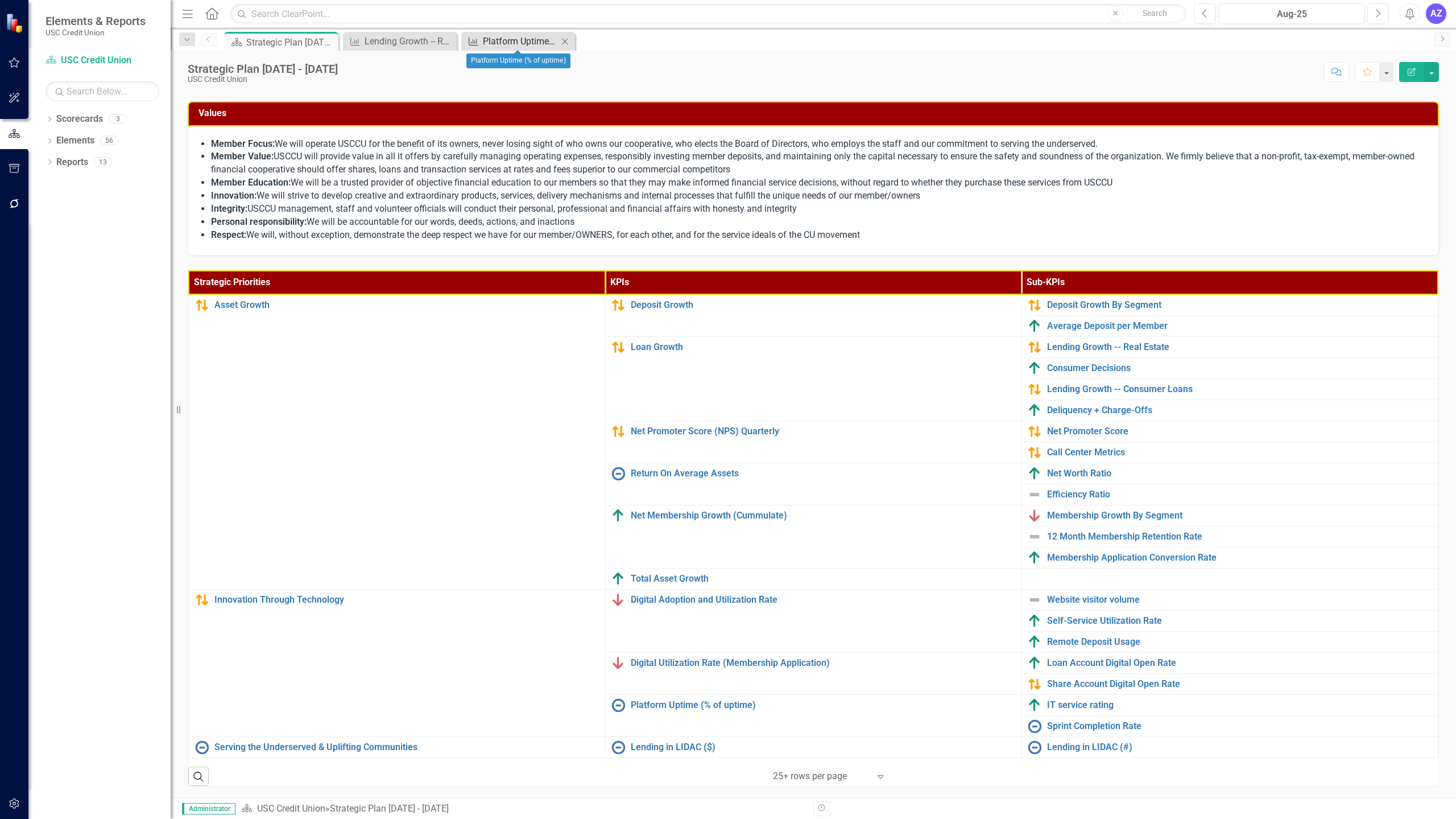
click at [519, 34] on div "Platform Uptime (% of uptime)" at bounding box center [520, 41] width 75 height 14
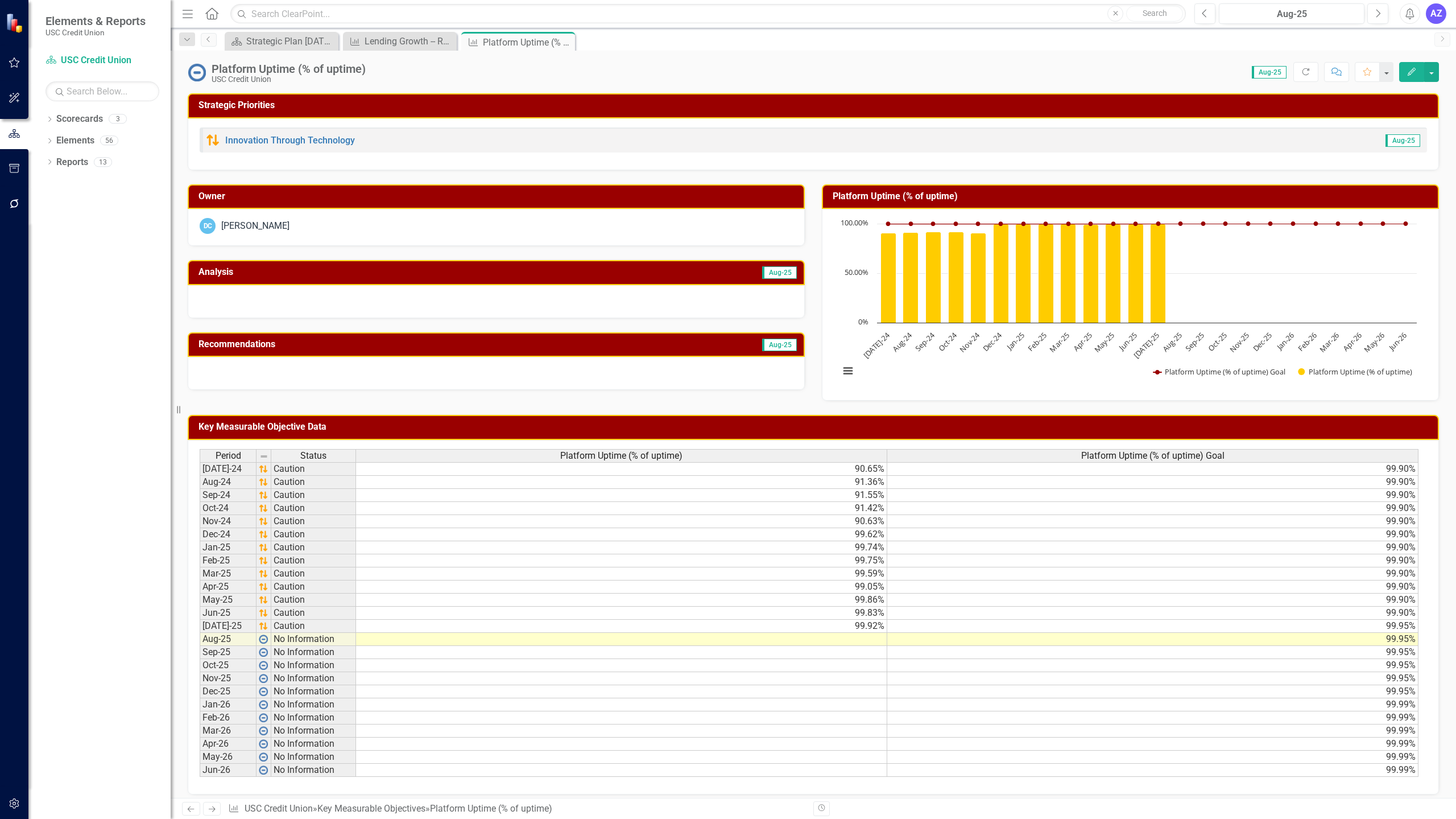
click at [854, 636] on td at bounding box center [621, 639] width 531 height 13
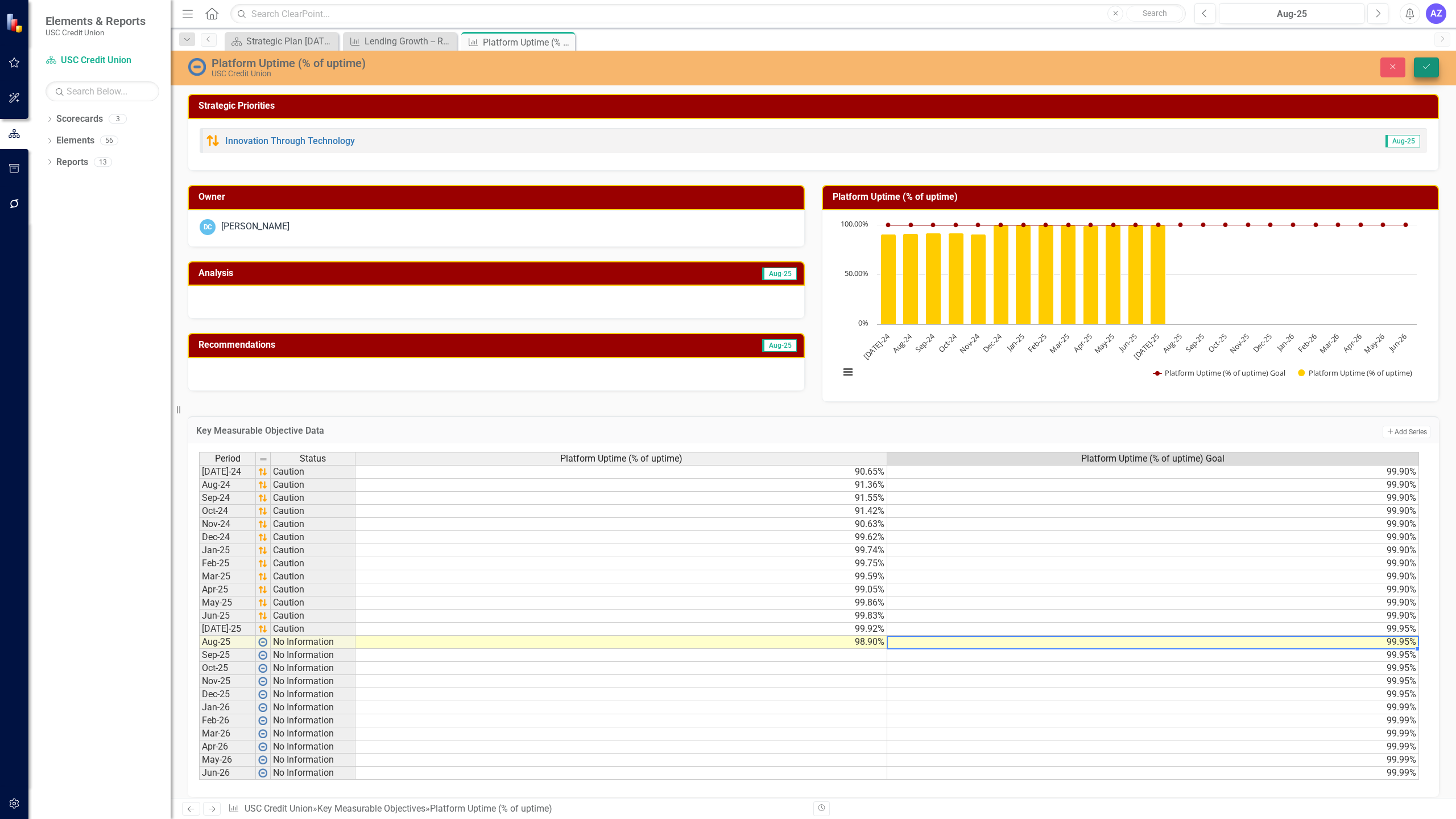
type textarea "99.95"
click at [1426, 72] on button "Save" at bounding box center [1426, 68] width 25 height 20
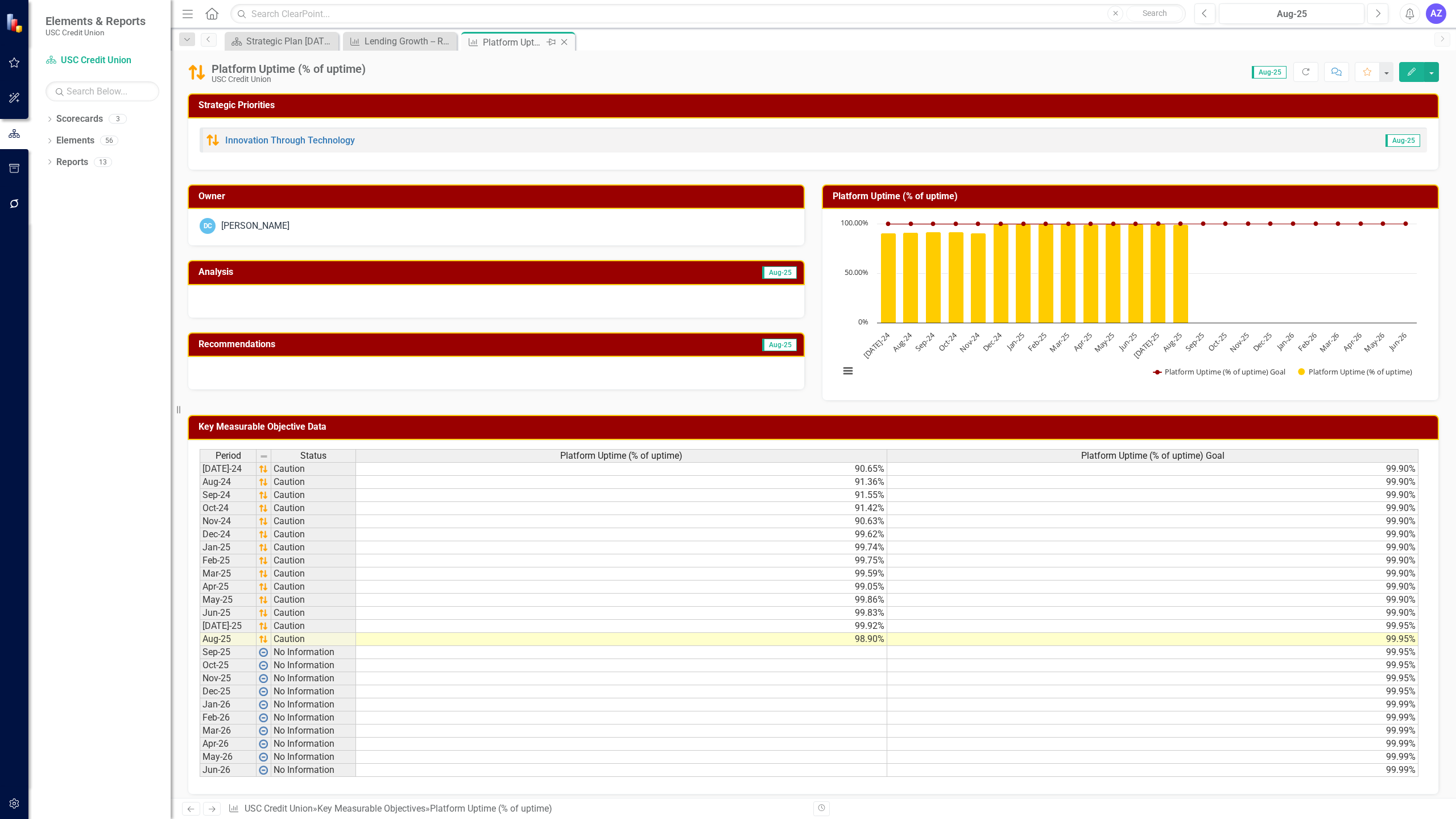
click at [567, 44] on icon "Close" at bounding box center [564, 42] width 11 height 9
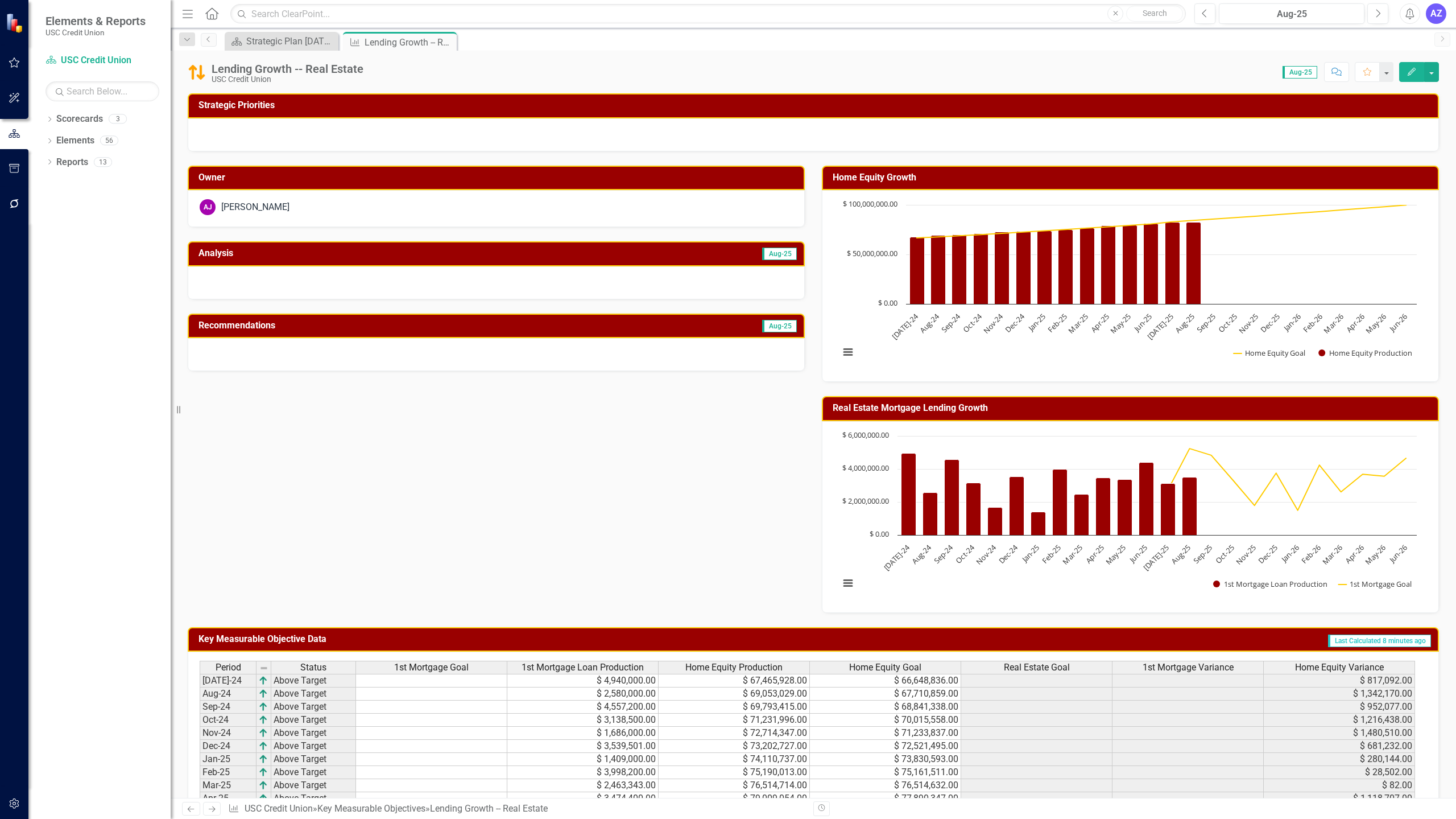
scroll to position [220, 0]
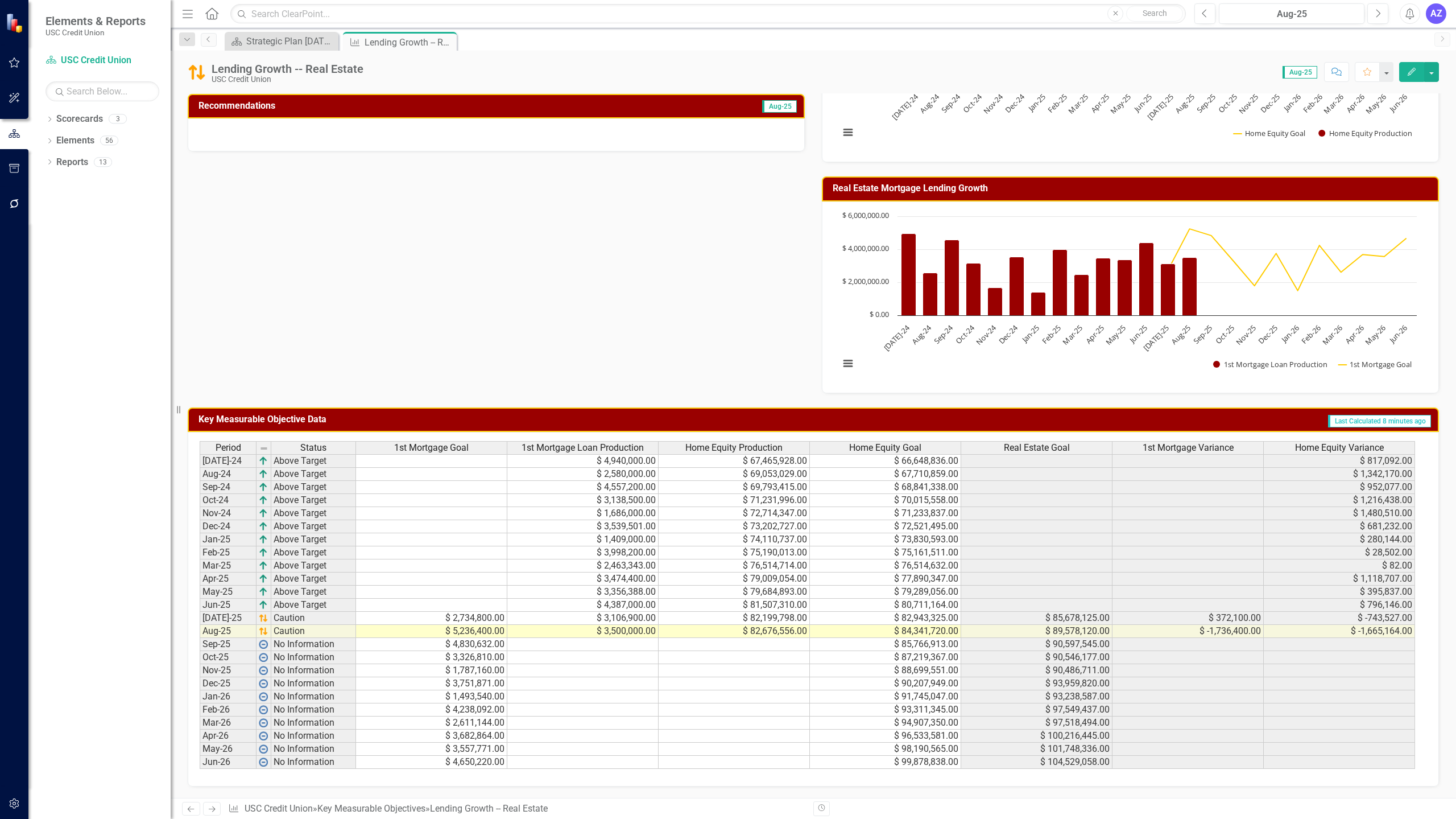
click at [496, 326] on div "Owner [PERSON_NAME] [PERSON_NAME] Analysis Aug-25 Recommendations Aug-25 Home E…" at bounding box center [814, 162] width 1268 height 462
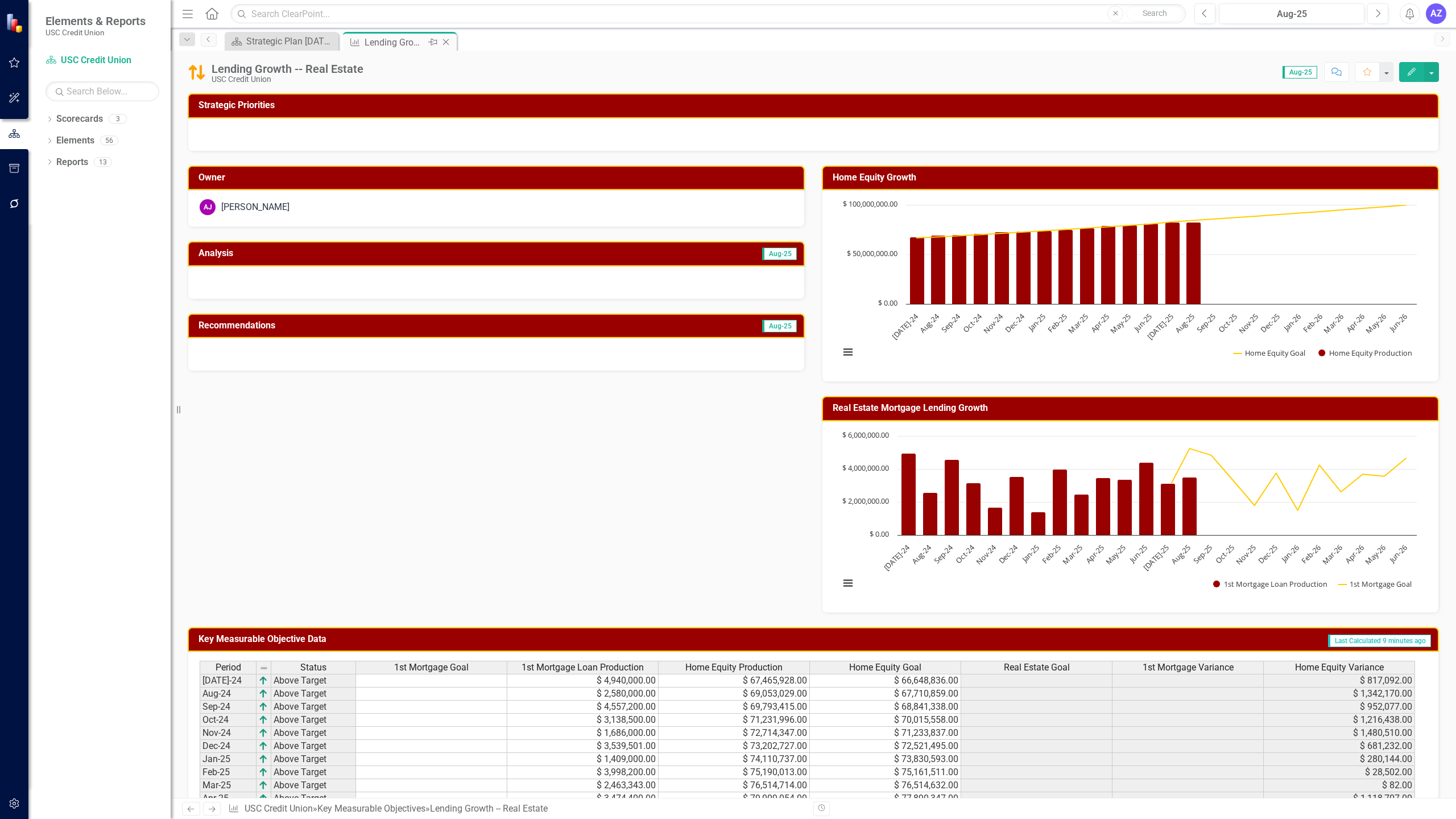
click at [448, 45] on icon "Close" at bounding box center [446, 42] width 11 height 9
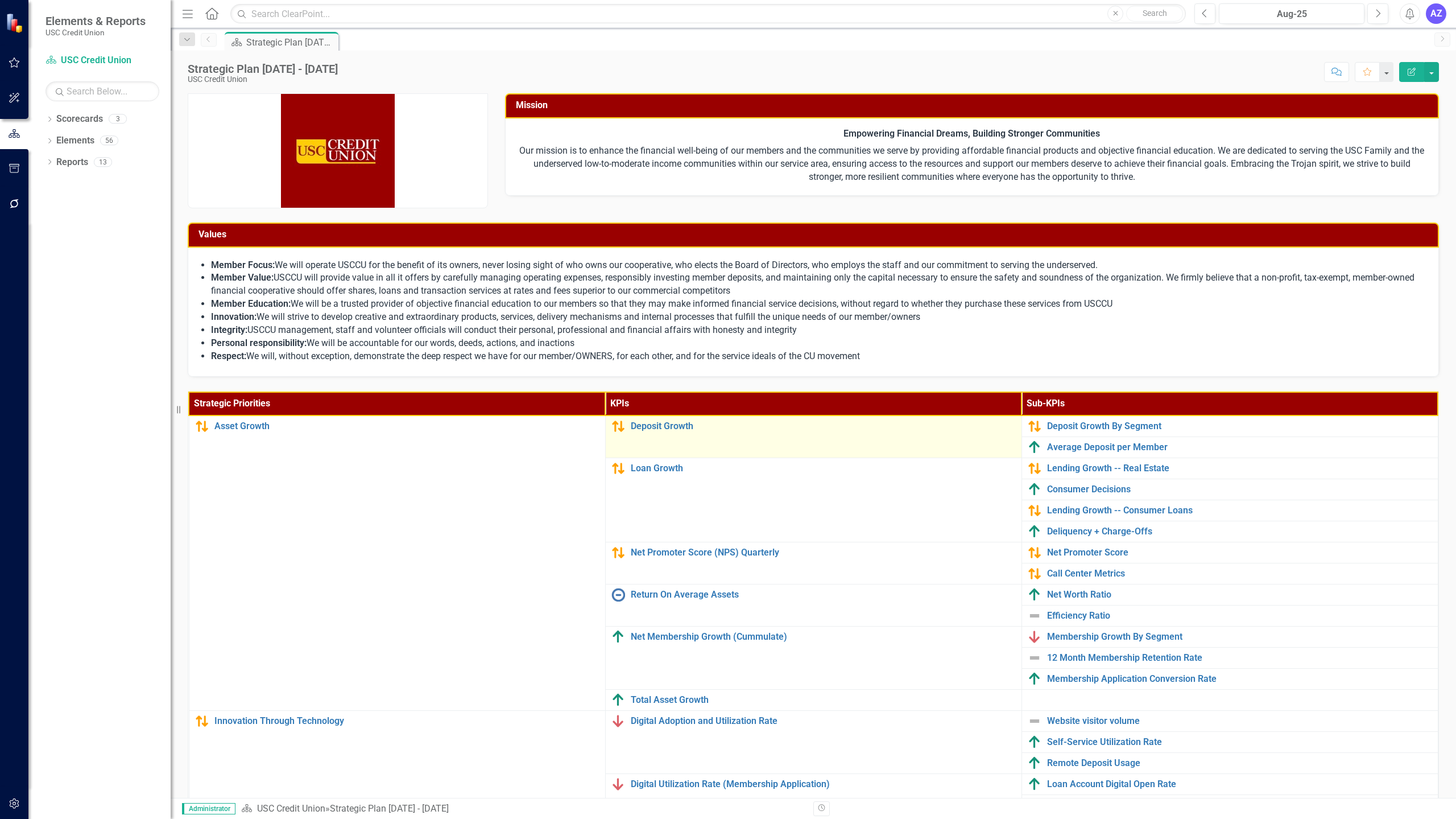
scroll to position [121, 0]
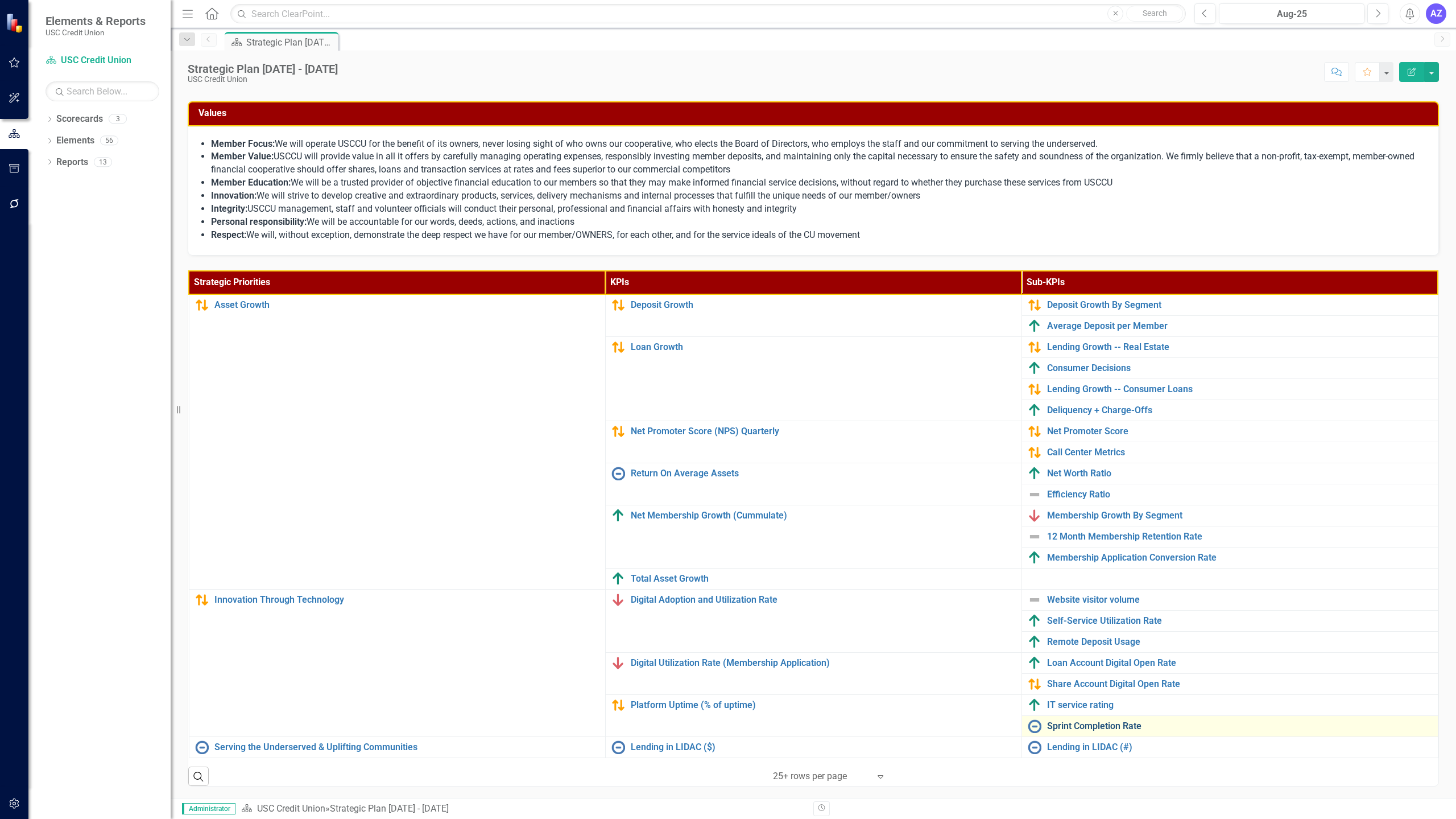
click at [1081, 725] on link "Sprint Completion Rate" at bounding box center [1239, 726] width 385 height 11
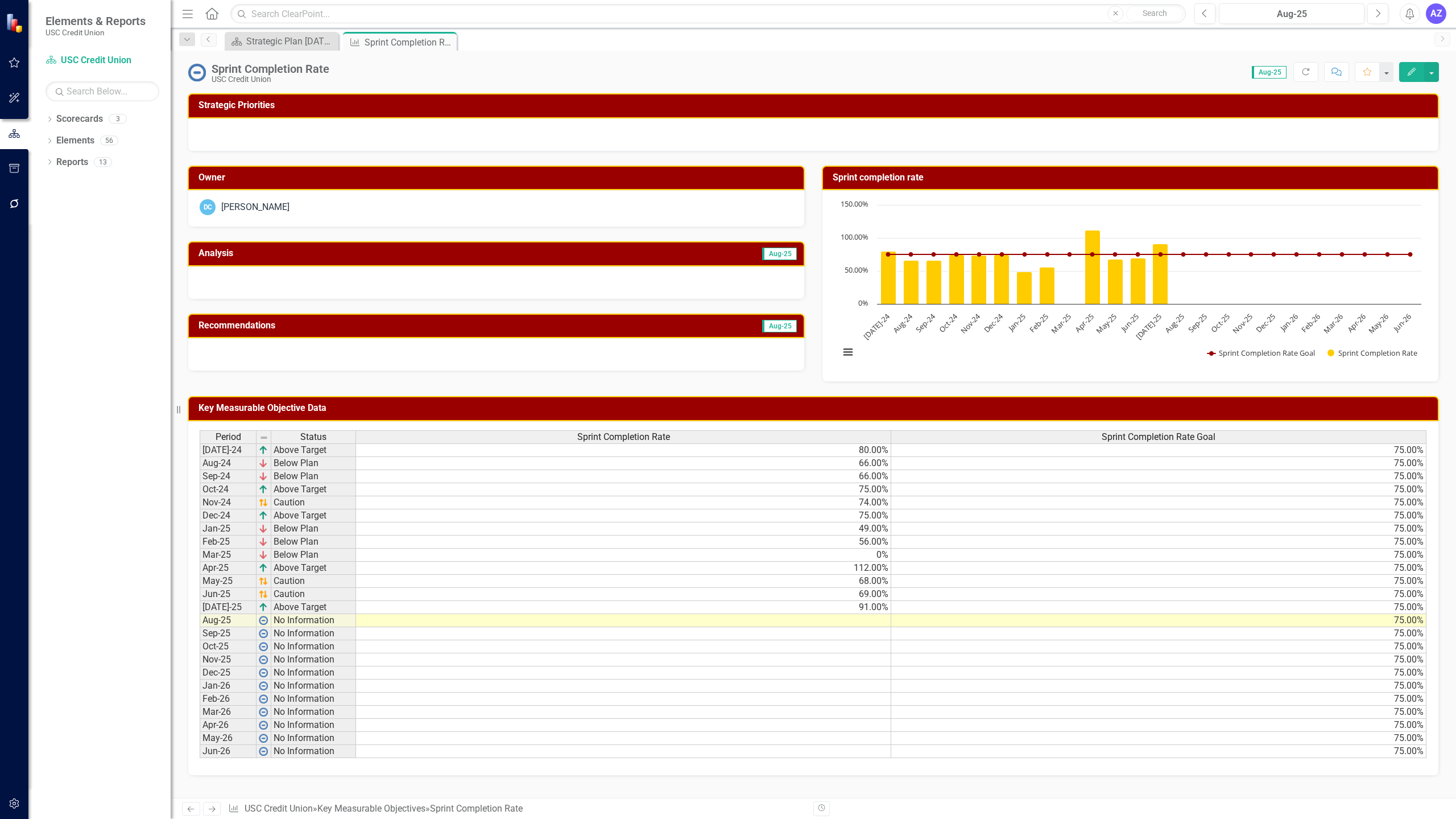
click at [856, 622] on td at bounding box center [623, 620] width 535 height 13
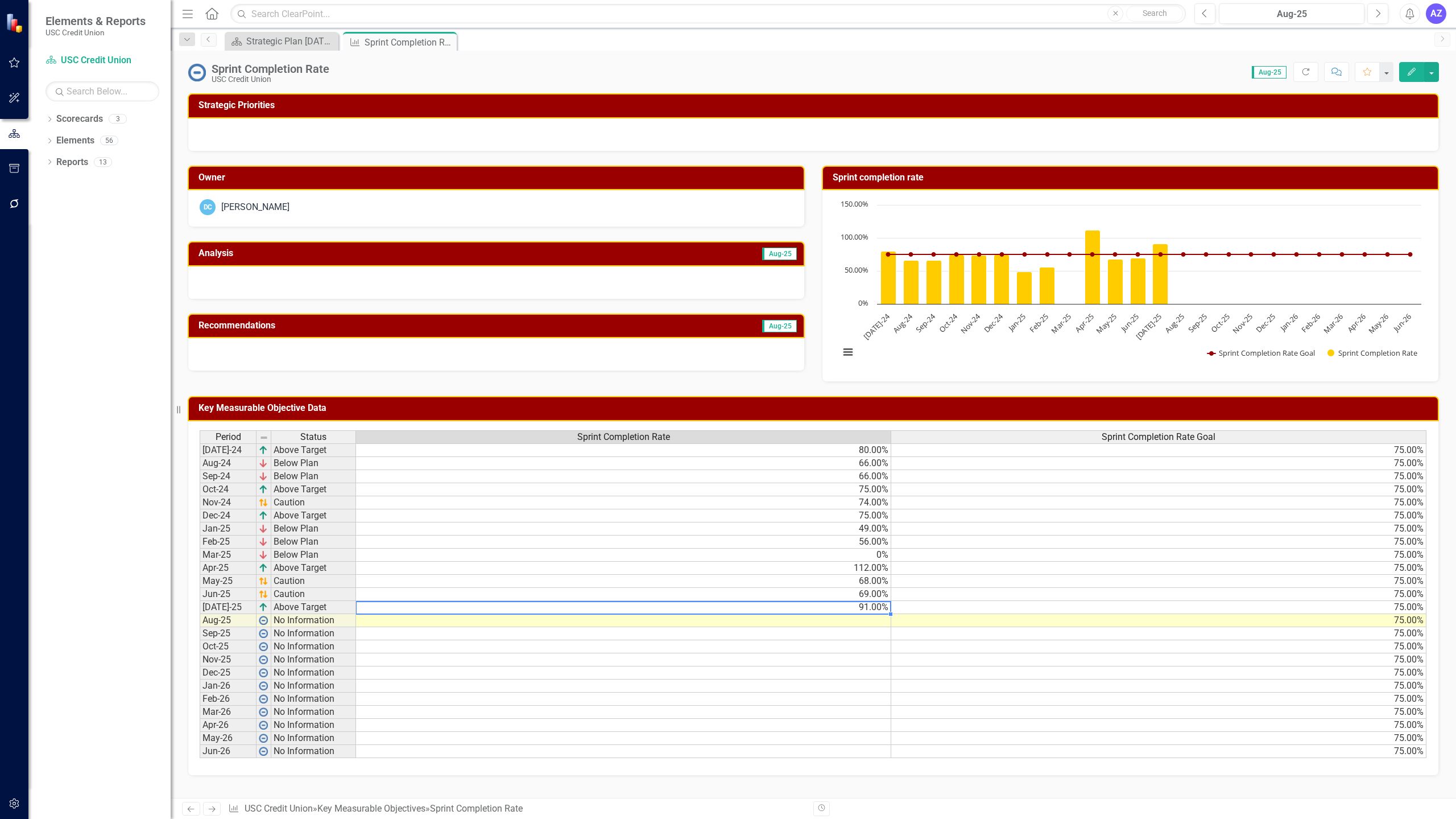
click at [868, 612] on td "91.00%" at bounding box center [623, 607] width 535 height 13
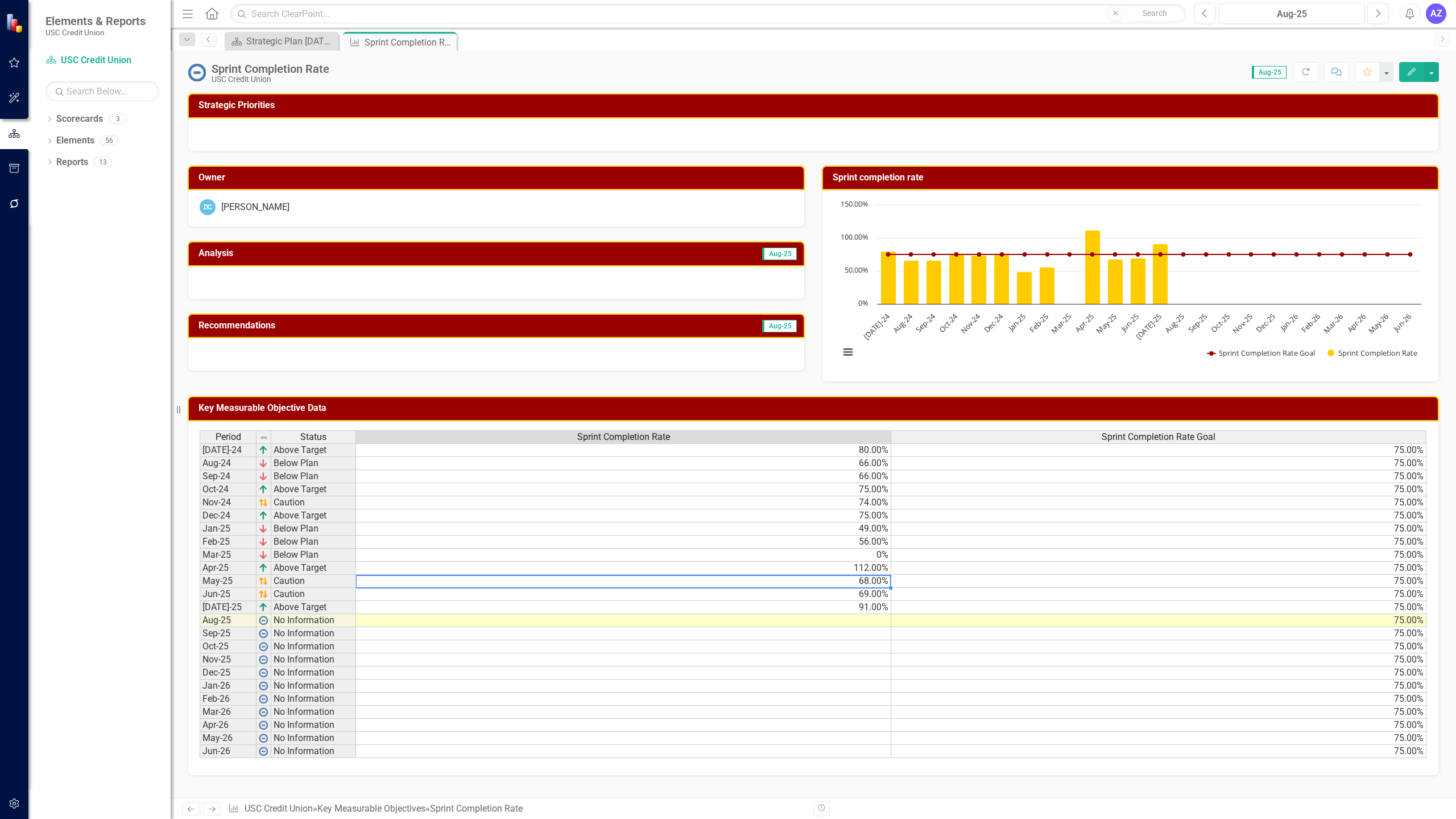
click at [200, 586] on div "Period Status Sprint Completion Rate Sprint Completion Rate Goal [DATE]-24 Abov…" at bounding box center [200, 594] width 0 height 328
click at [868, 597] on td "69.00%" at bounding box center [623, 594] width 535 height 13
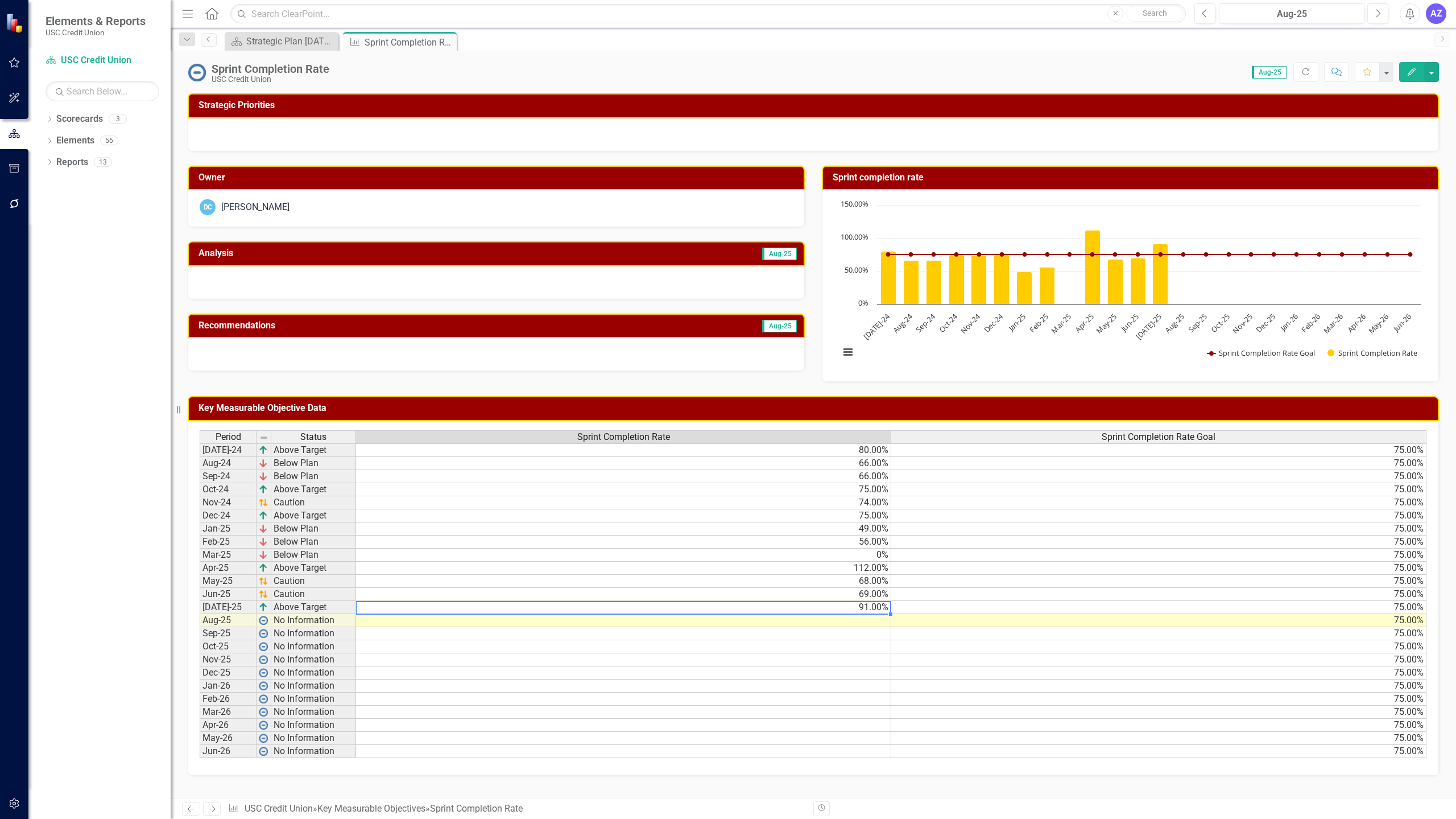
click at [863, 613] on td "91.00%" at bounding box center [623, 607] width 535 height 13
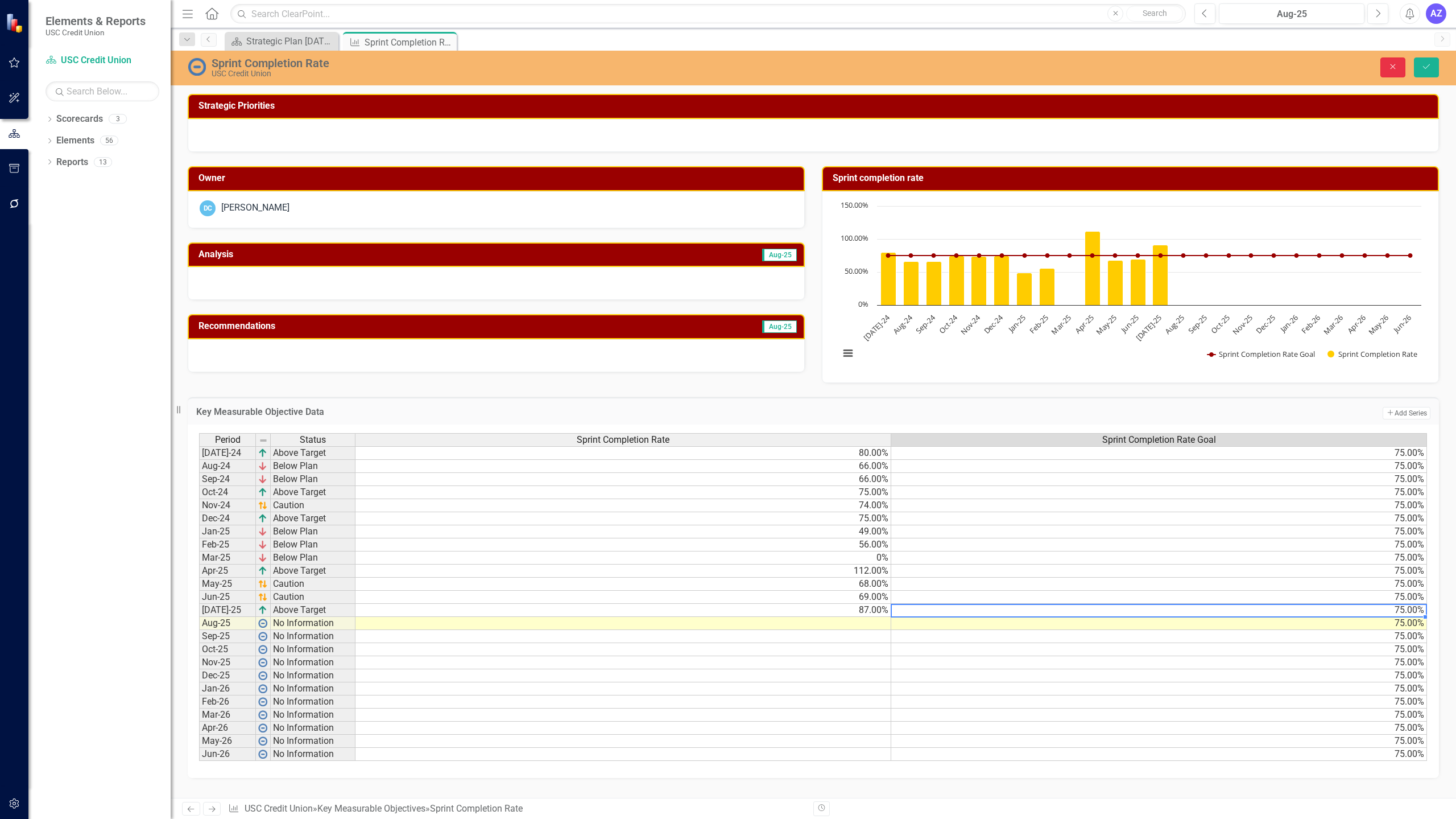
click at [1402, 66] on button "Close" at bounding box center [1393, 68] width 25 height 20
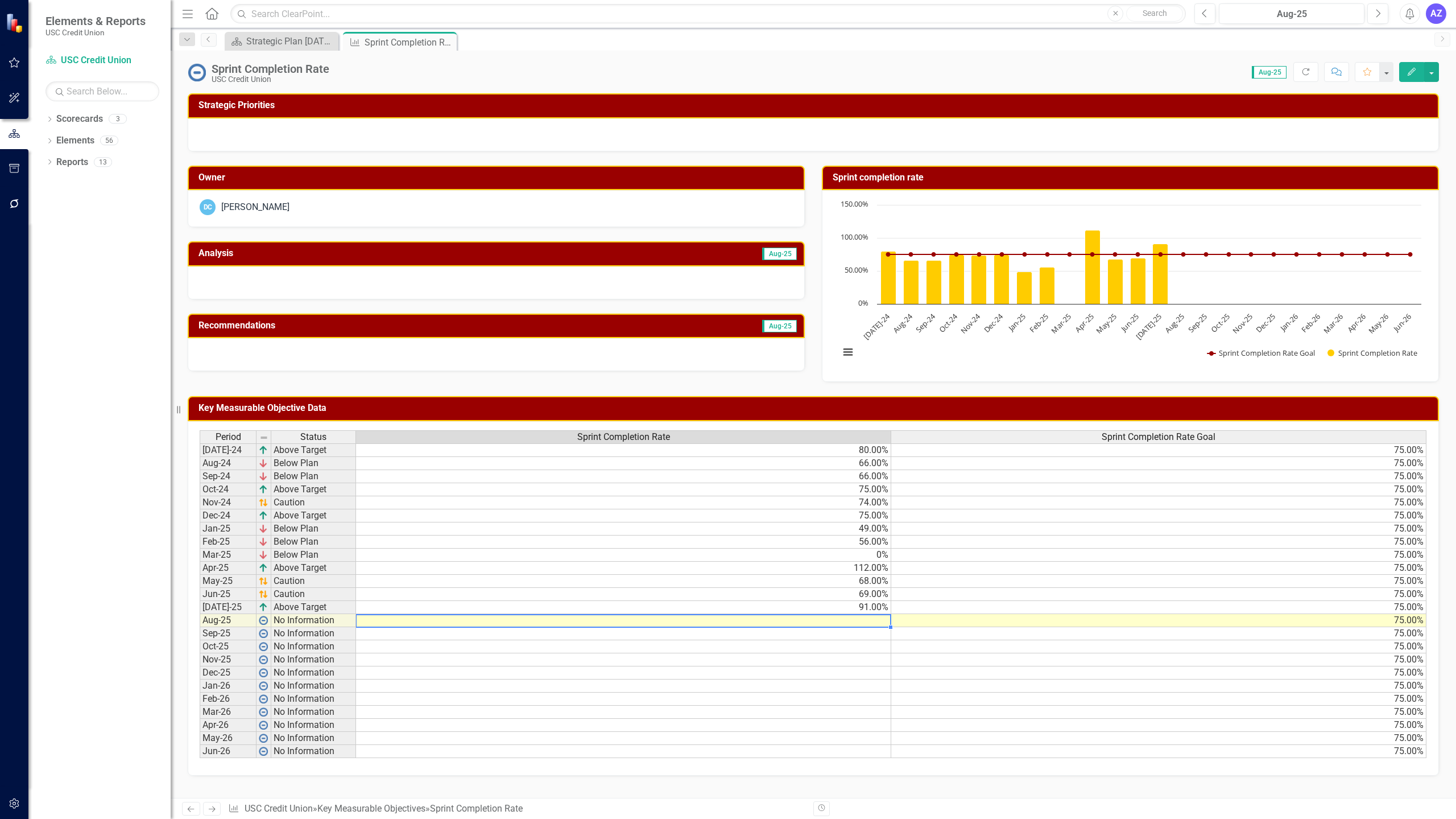
click at [200, 614] on div "Period Status Sprint Completion Rate Sprint Completion Rate Goal [DATE]-24 Abov…" at bounding box center [200, 594] width 0 height 328
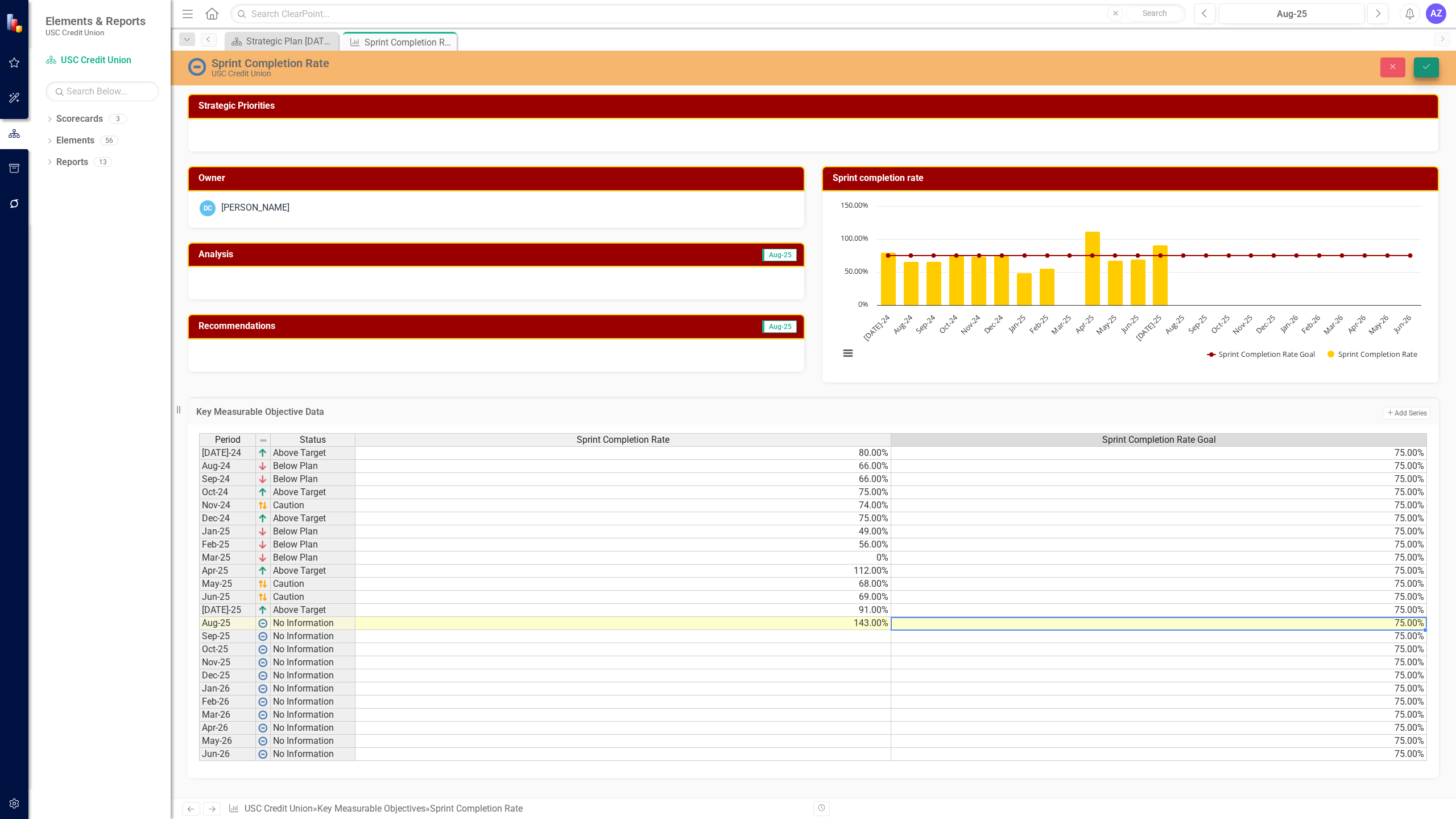
type textarea "75"
click at [1428, 70] on icon "Save" at bounding box center [1427, 66] width 11 height 8
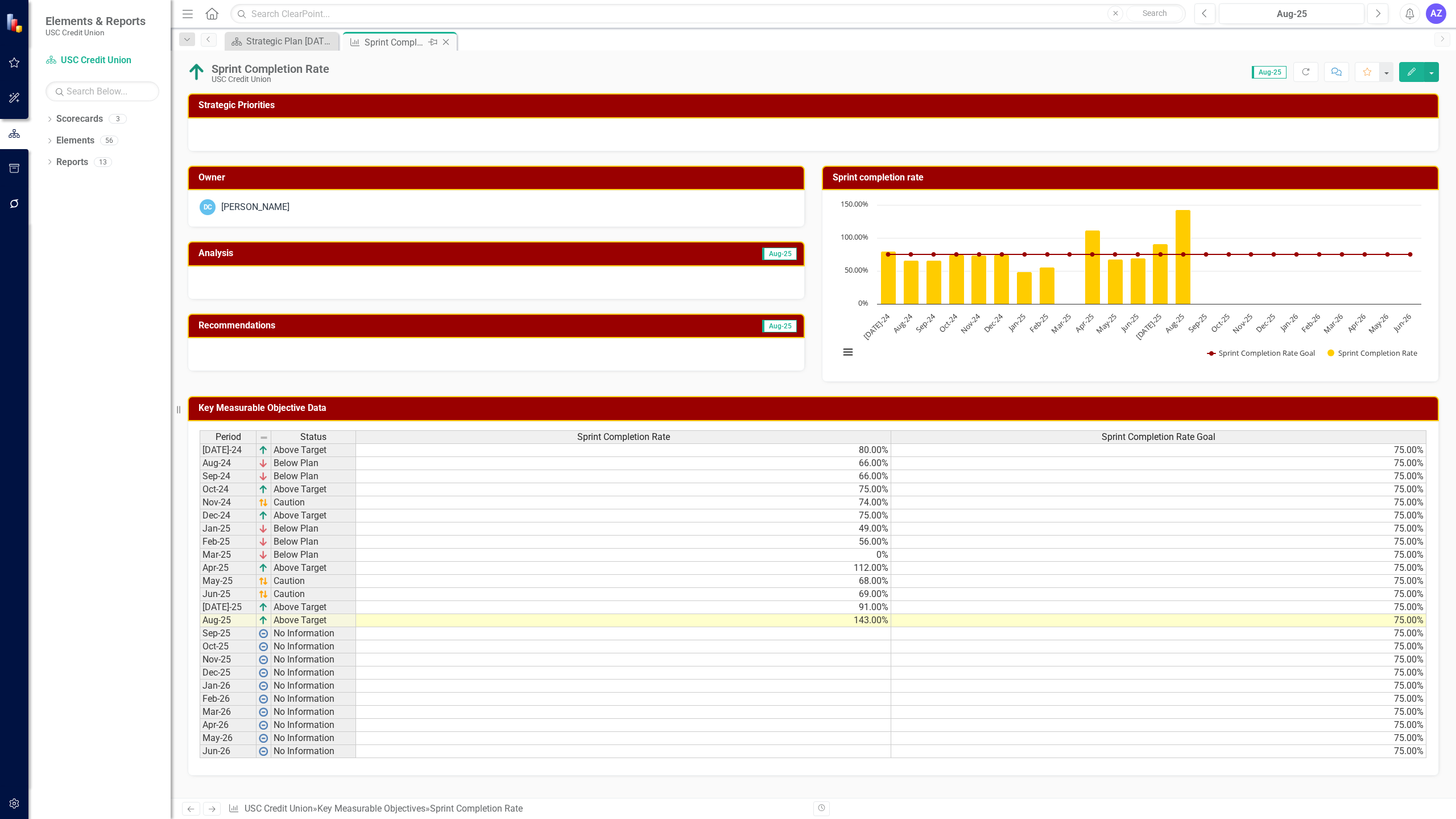
click at [444, 42] on icon "Close" at bounding box center [446, 42] width 11 height 9
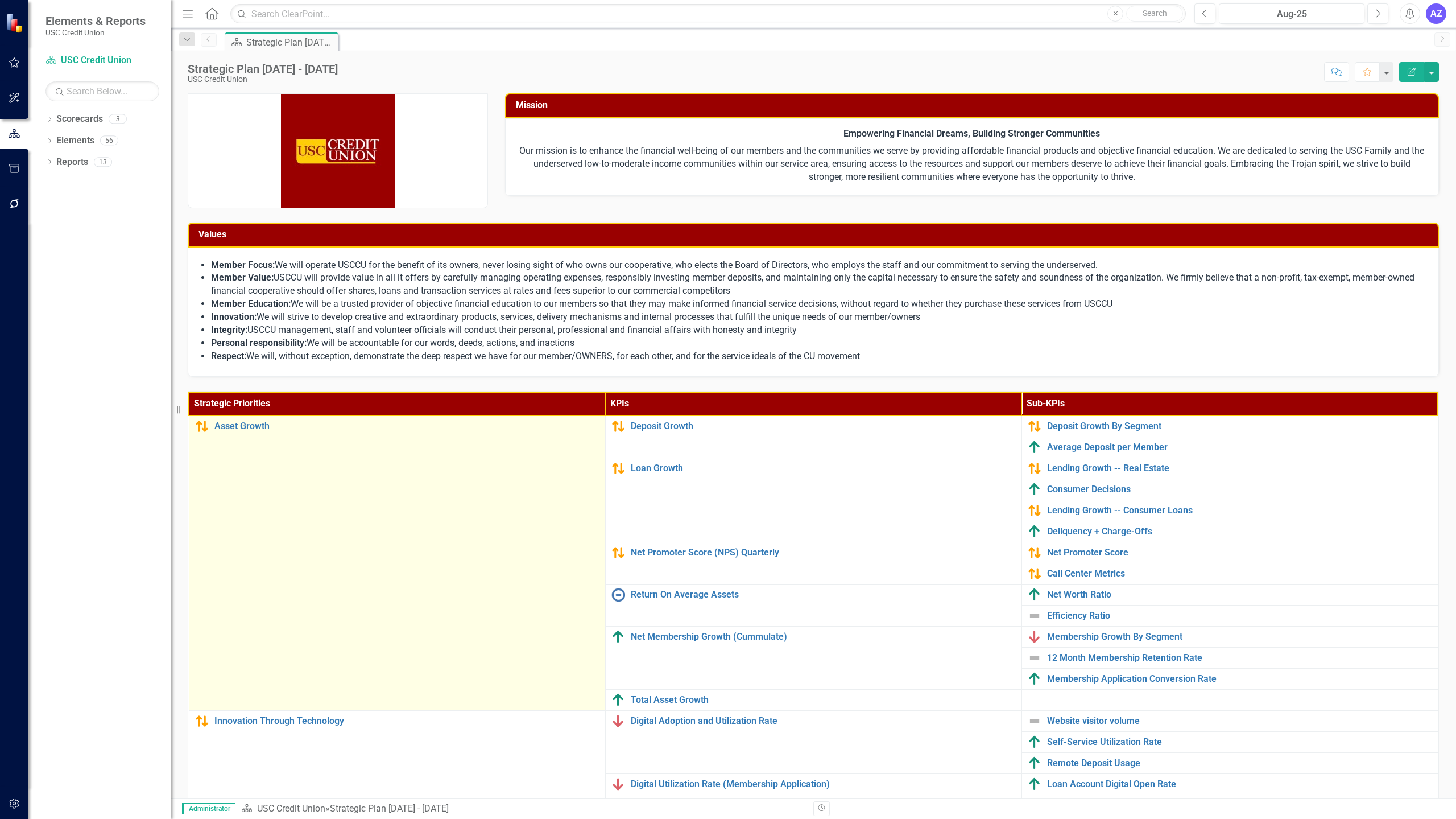
scroll to position [121, 0]
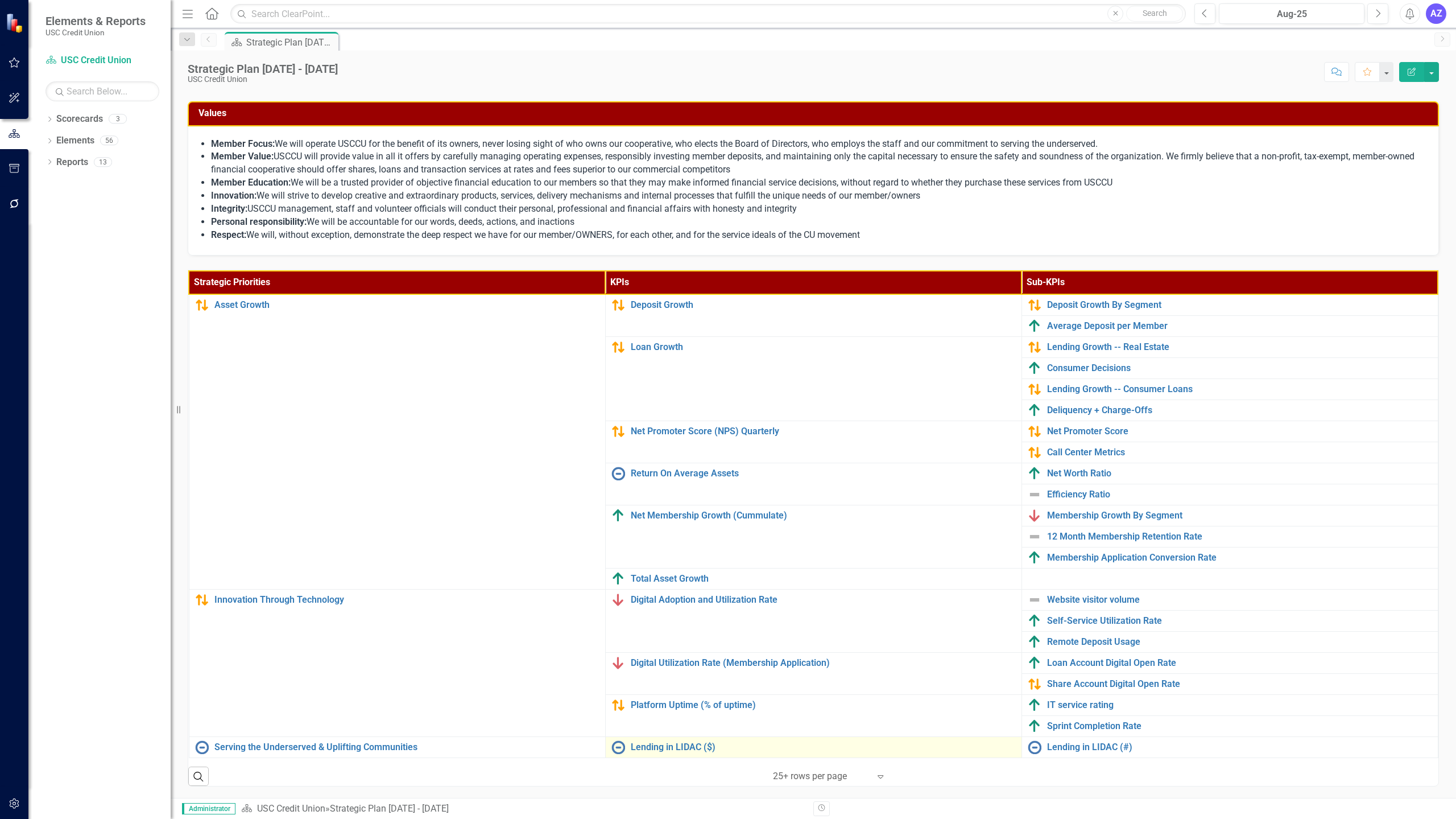
click at [659, 754] on div "Lending in LIDAC ($)" at bounding box center [814, 747] width 405 height 14
click at [680, 748] on link "Lending in LIDAC ($)" at bounding box center [823, 747] width 385 height 11
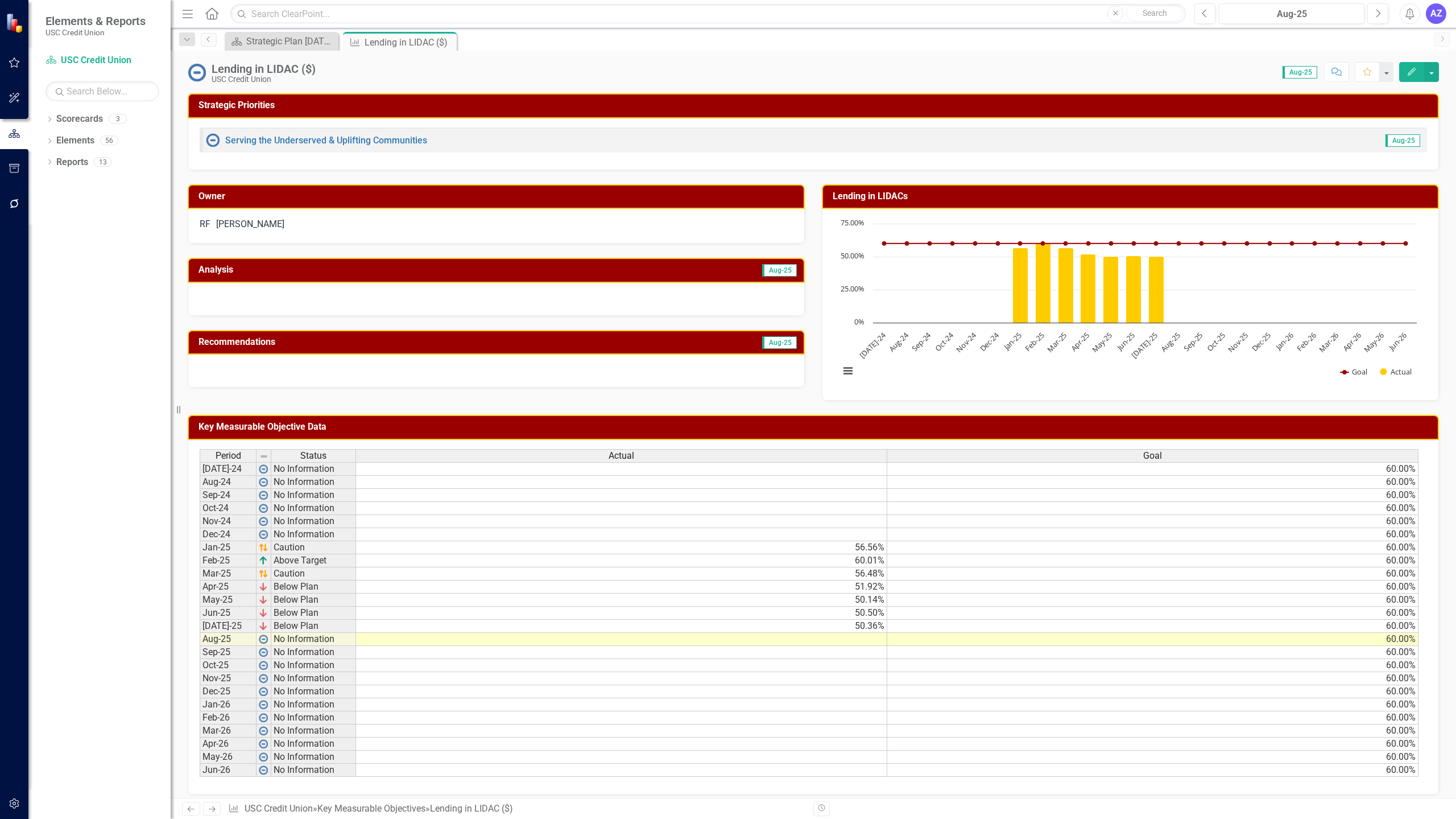
scroll to position [8, 0]
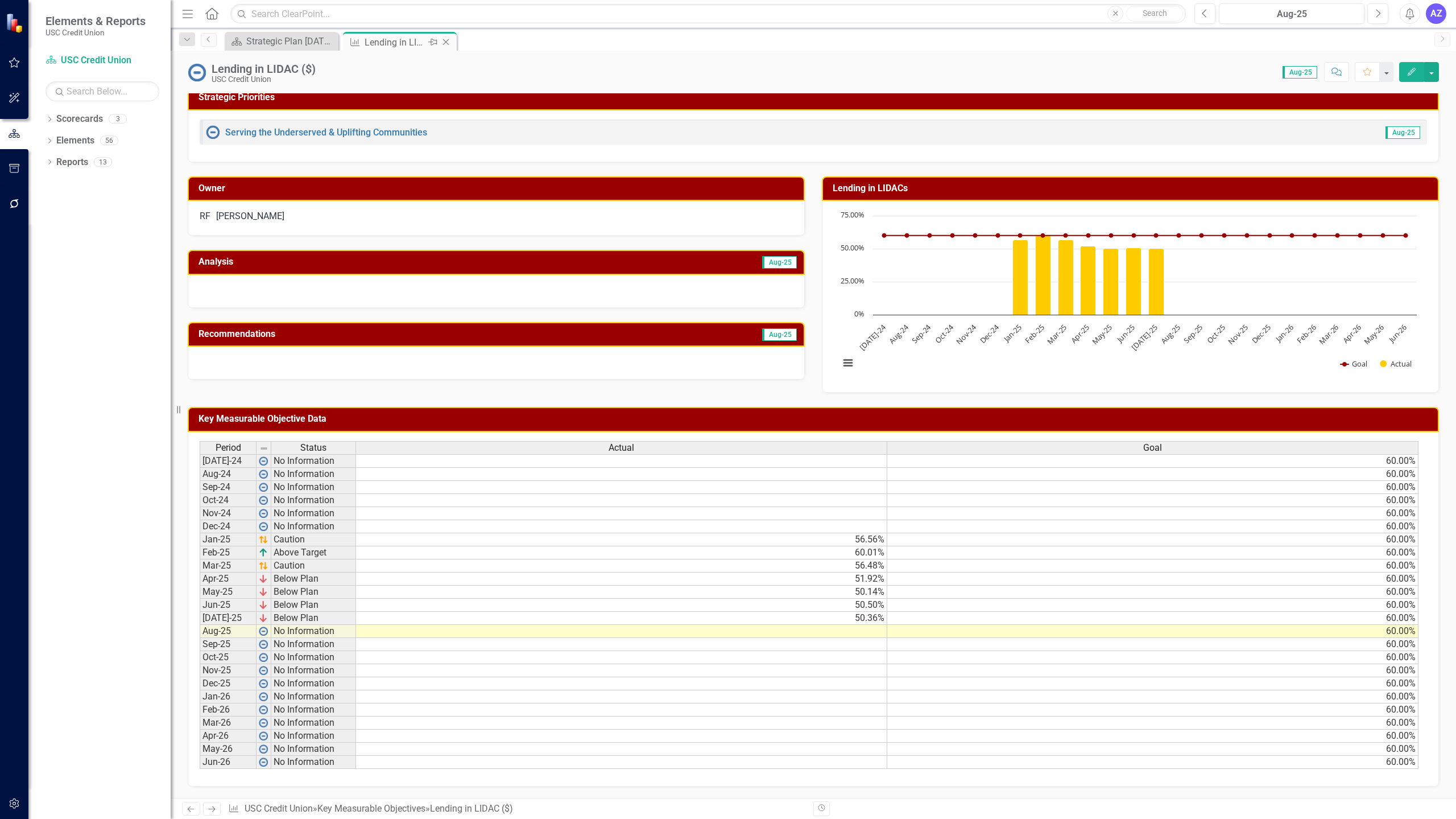
click at [446, 43] on icon "Close" at bounding box center [446, 42] width 11 height 9
